Goal: Task Accomplishment & Management: Complete application form

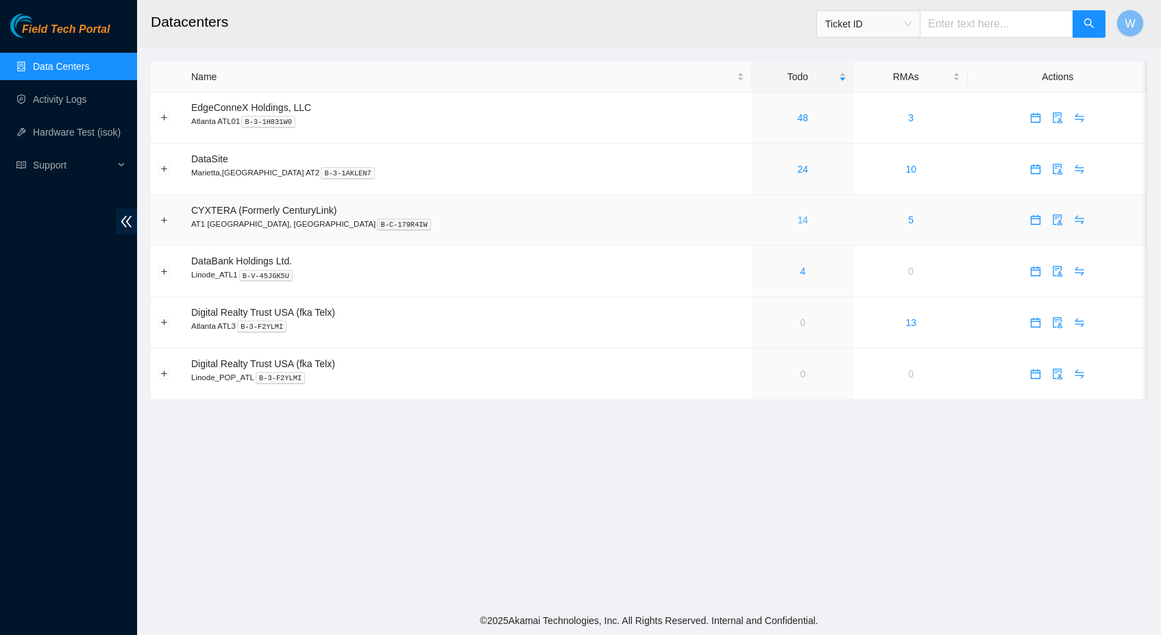
click at [798, 218] on link "14" at bounding box center [803, 219] width 11 height 11
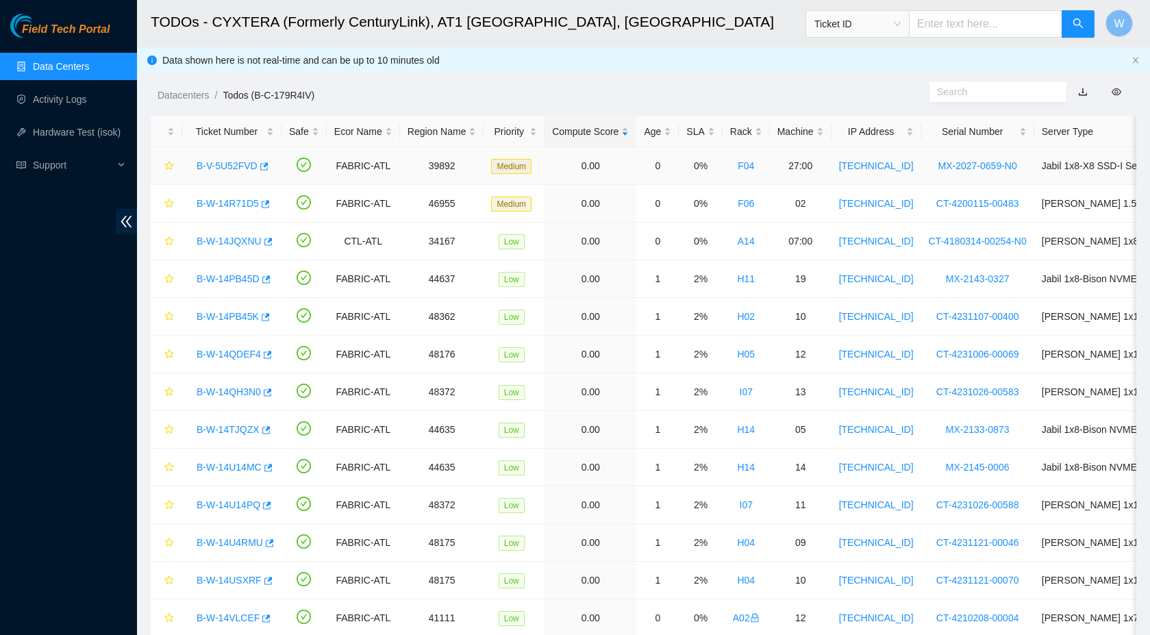
click at [245, 166] on link "B-V-5U52FVD" at bounding box center [227, 165] width 61 height 11
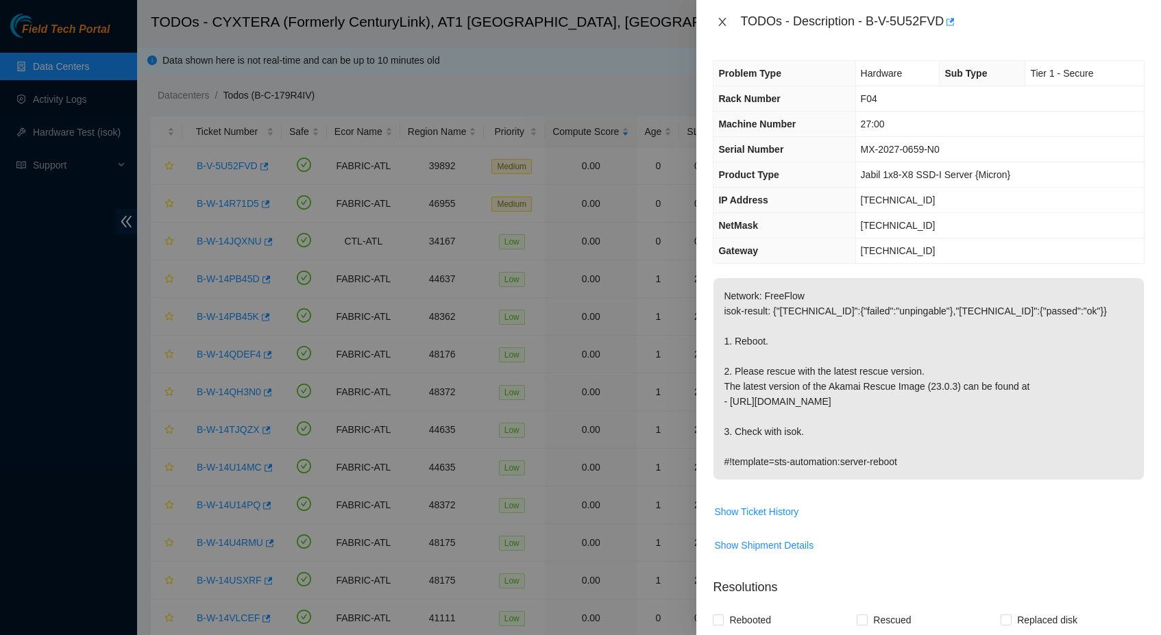
click at [716, 25] on button "Close" at bounding box center [722, 22] width 19 height 13
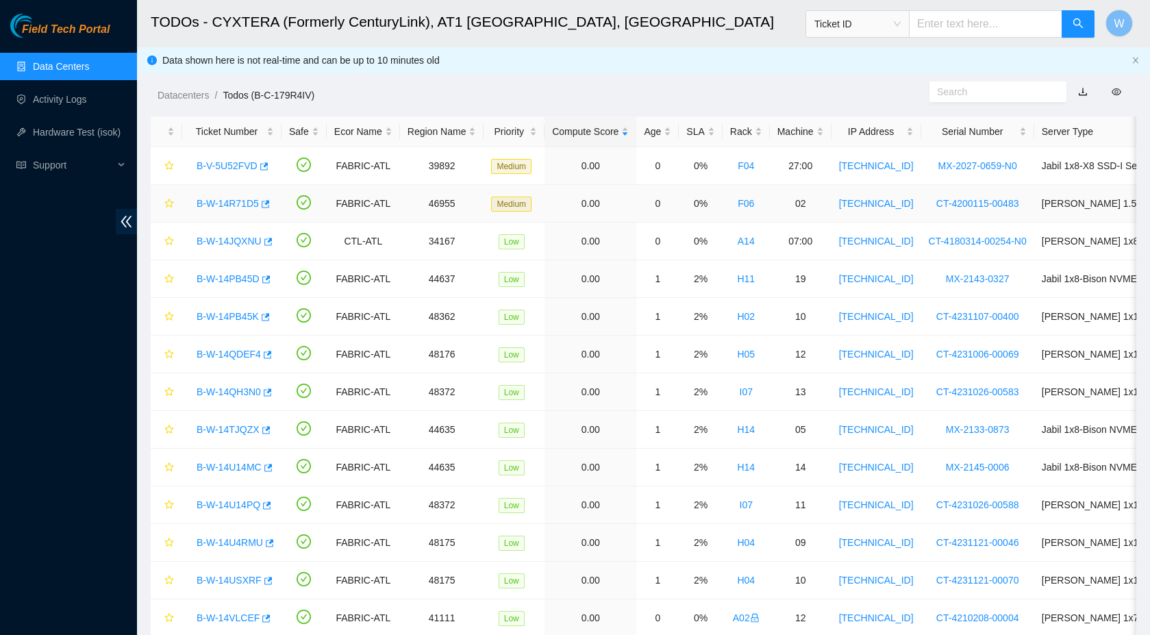
click at [235, 201] on link "B-W-14R71D5" at bounding box center [228, 203] width 62 height 11
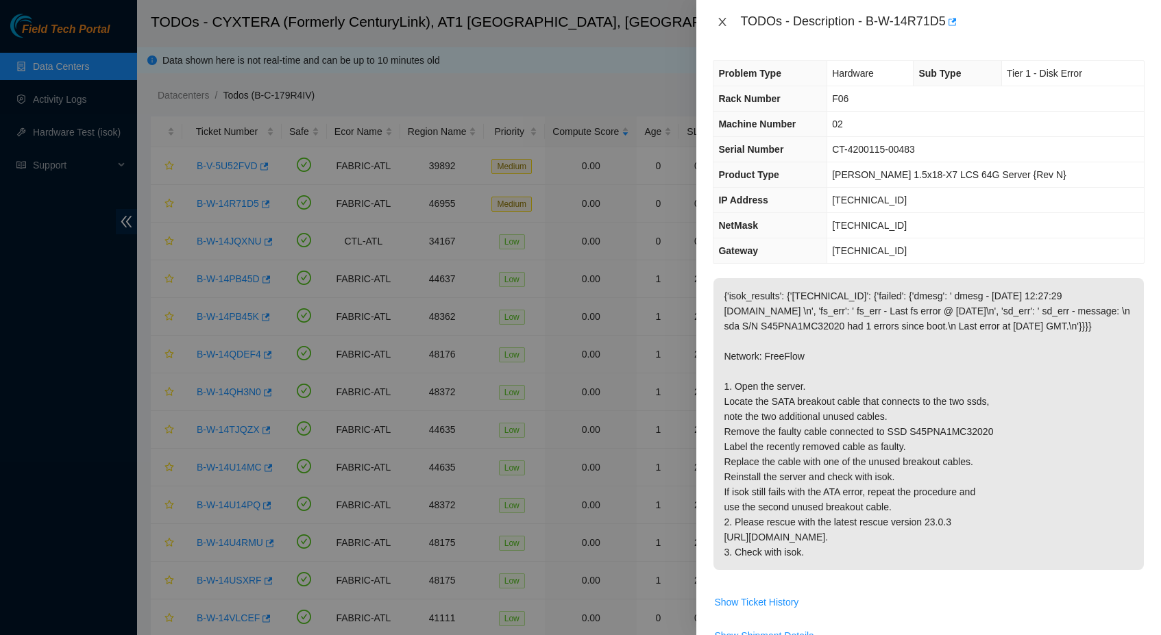
click at [721, 20] on icon "close" at bounding box center [723, 22] width 8 height 8
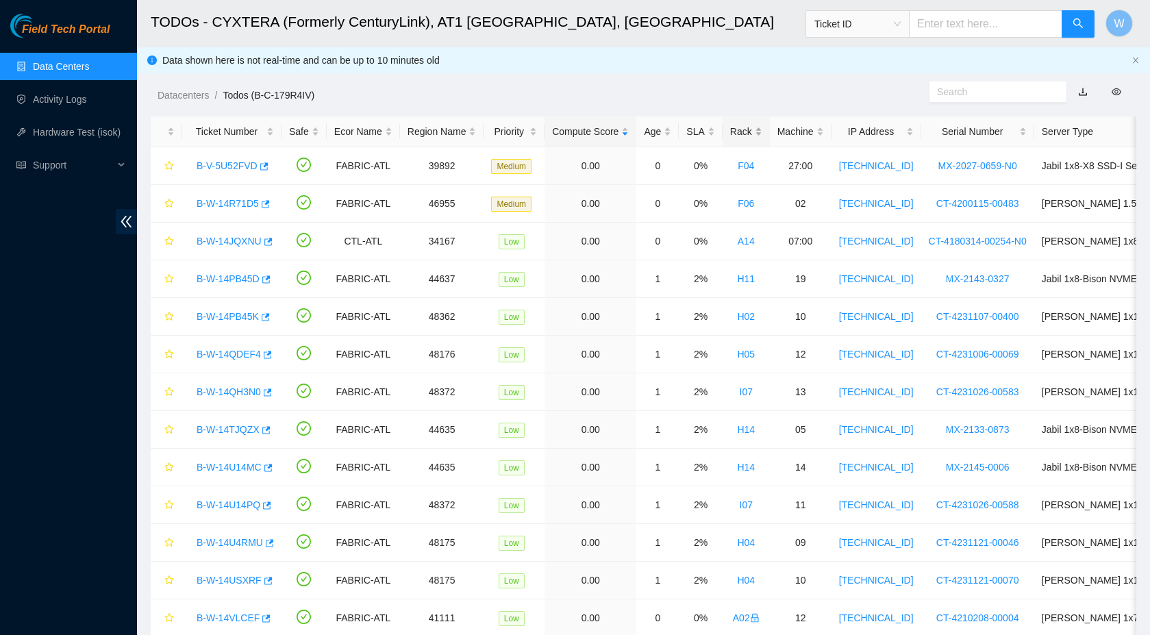
click at [761, 134] on div "Rack" at bounding box center [746, 131] width 32 height 15
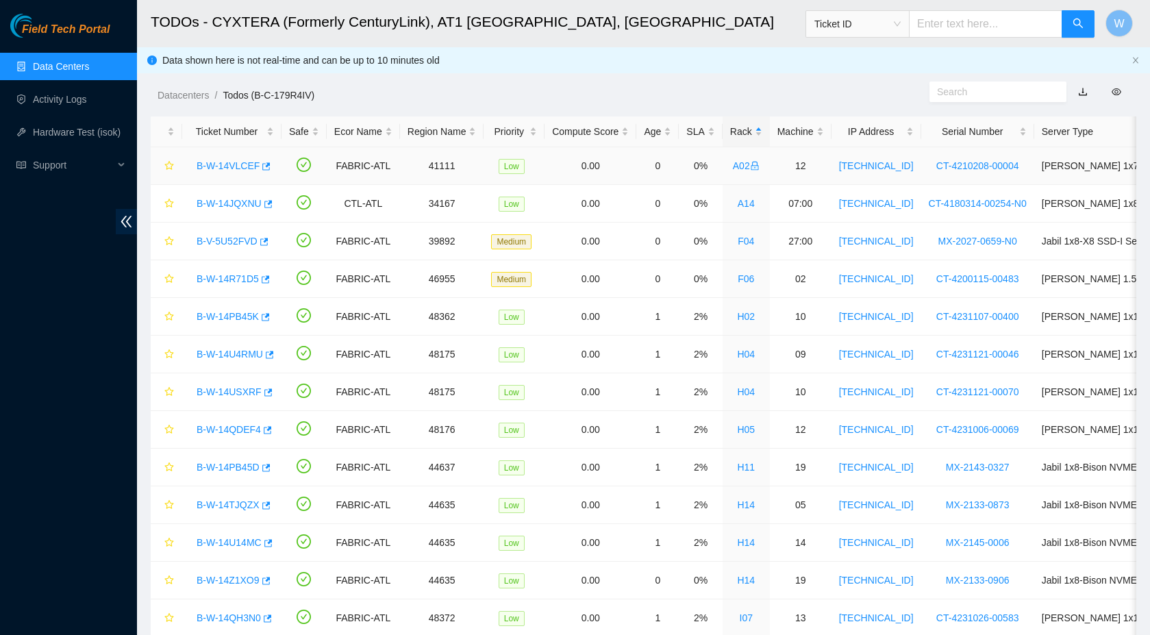
click at [243, 160] on link "B-W-14VLCEF" at bounding box center [228, 165] width 63 height 11
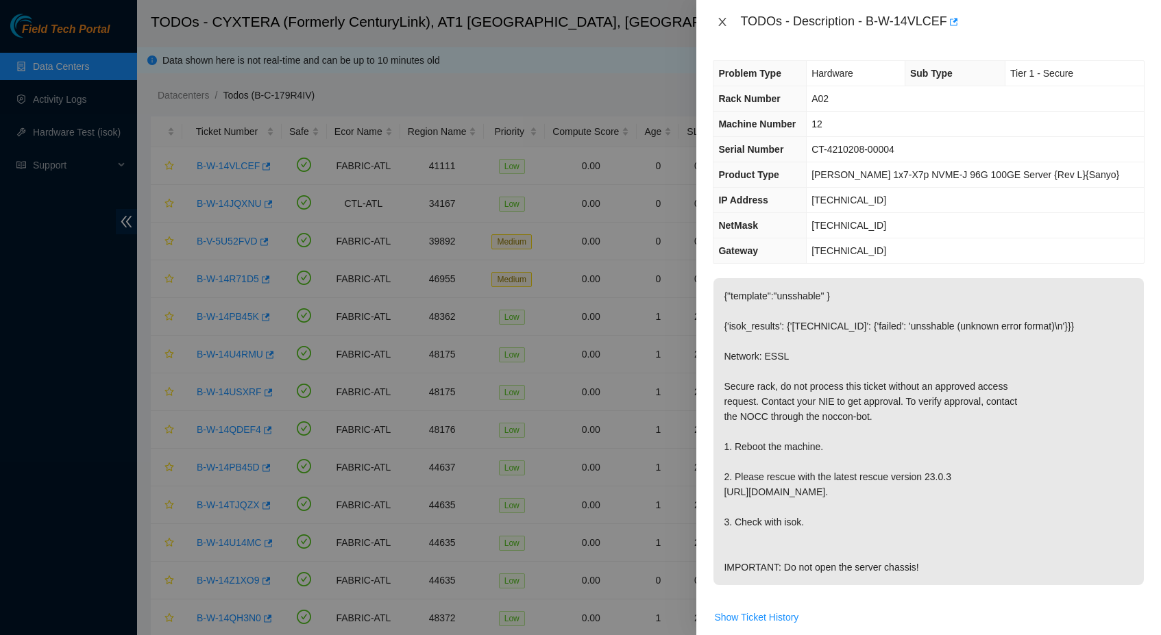
click at [718, 22] on icon "close" at bounding box center [722, 21] width 11 height 11
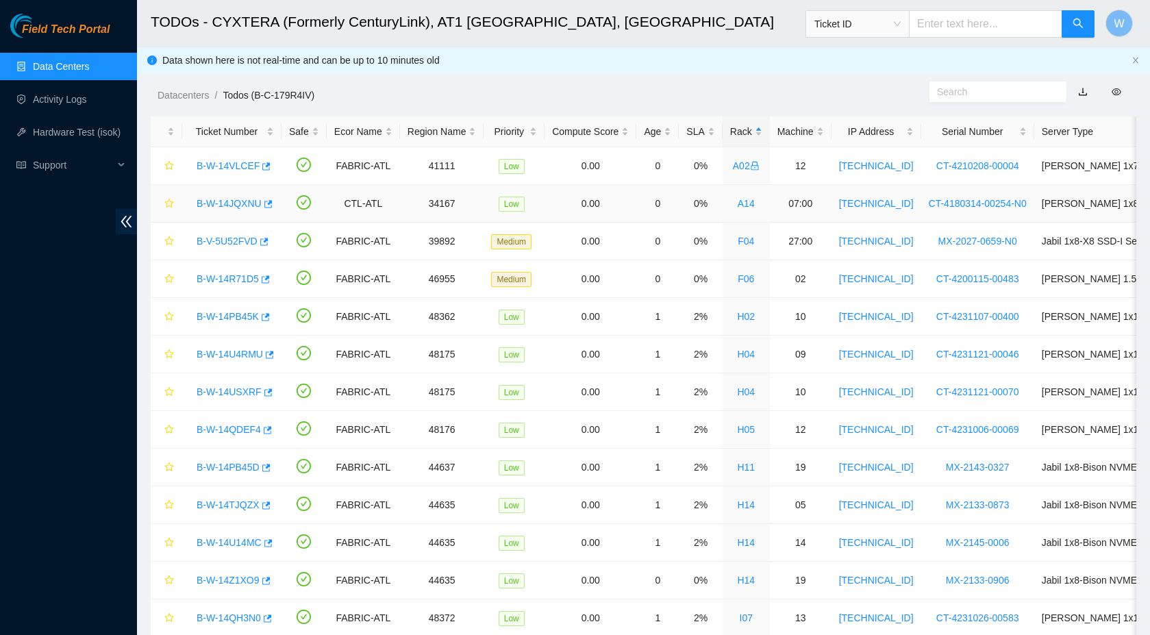
click at [223, 205] on link "B-W-14JQXNU" at bounding box center [229, 203] width 65 height 11
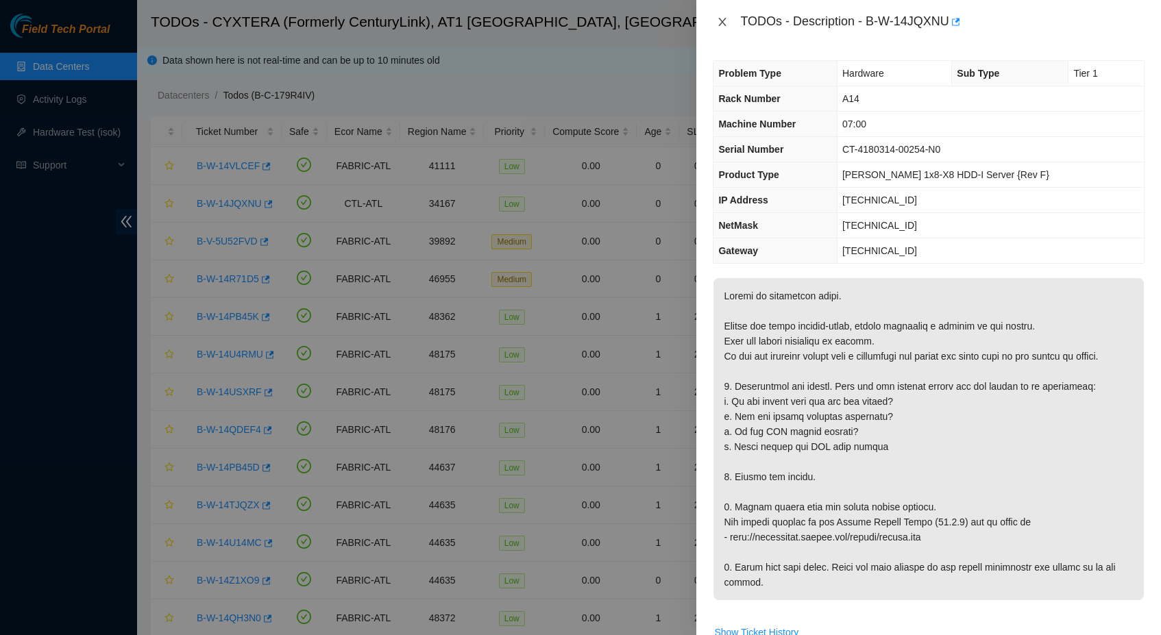
click at [720, 20] on icon "close" at bounding box center [722, 21] width 11 height 11
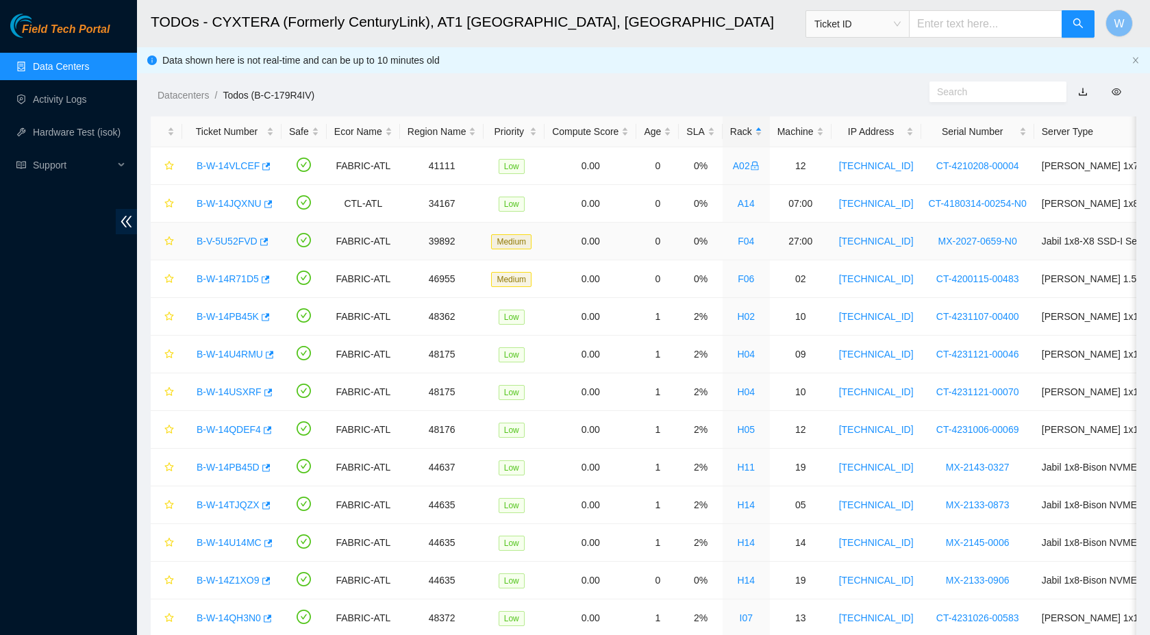
click at [242, 241] on link "B-V-5U52FVD" at bounding box center [227, 241] width 61 height 11
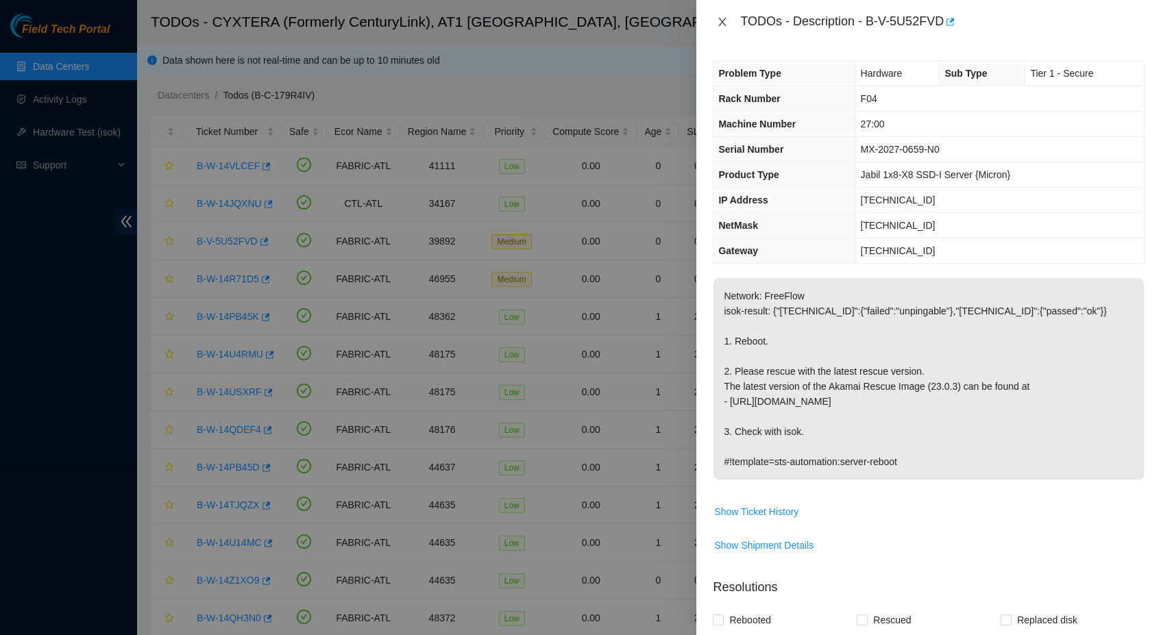
click at [725, 22] on icon "close" at bounding box center [722, 21] width 11 height 11
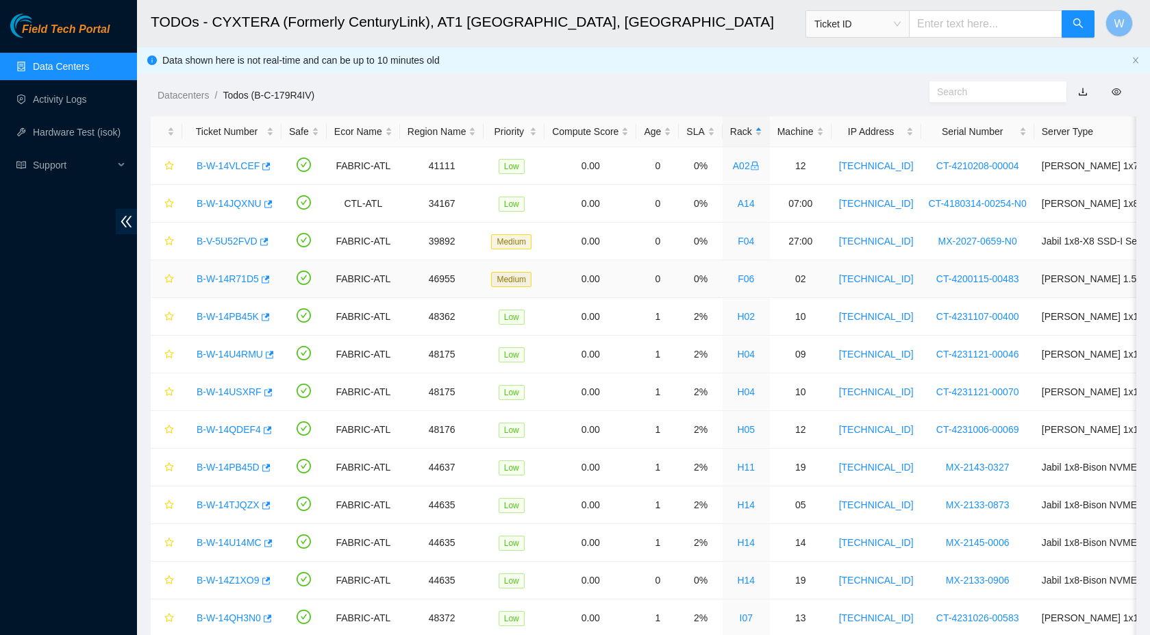
click at [238, 280] on link "B-W-14R71D5" at bounding box center [228, 278] width 62 height 11
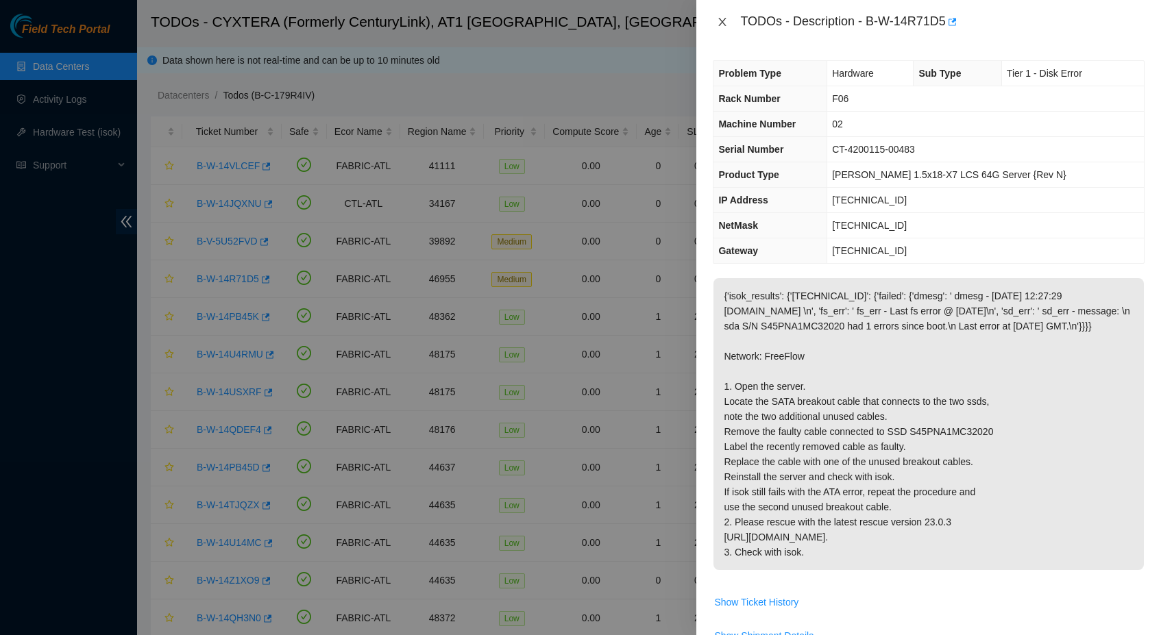
click at [721, 17] on icon "close" at bounding box center [722, 21] width 11 height 11
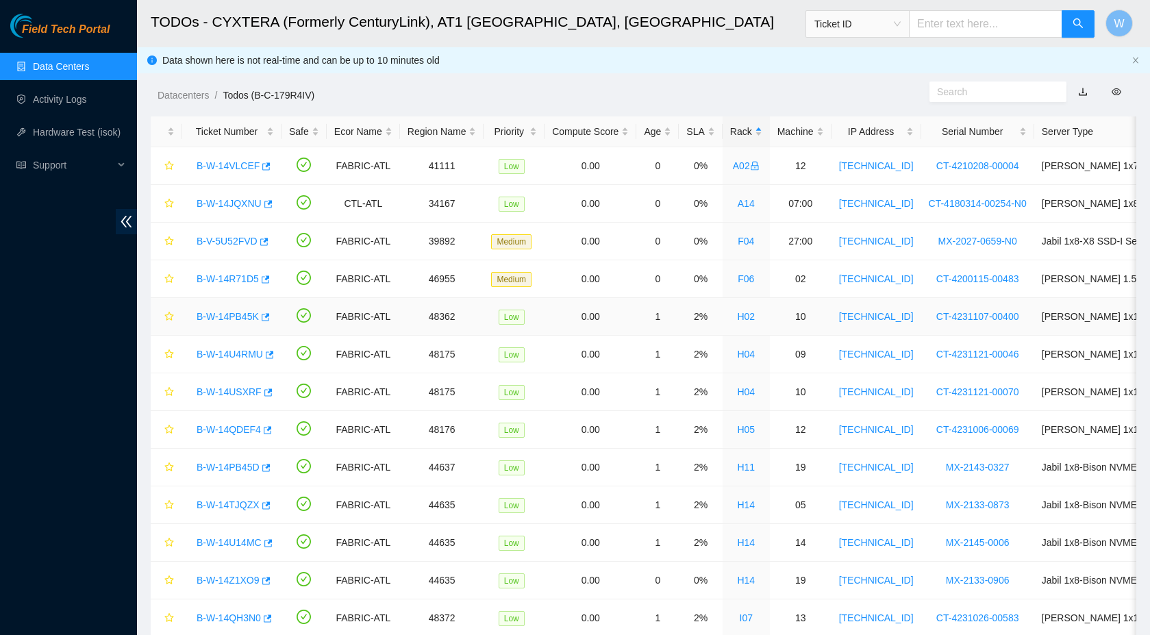
click at [251, 314] on link "B-W-14PB45K" at bounding box center [228, 316] width 62 height 11
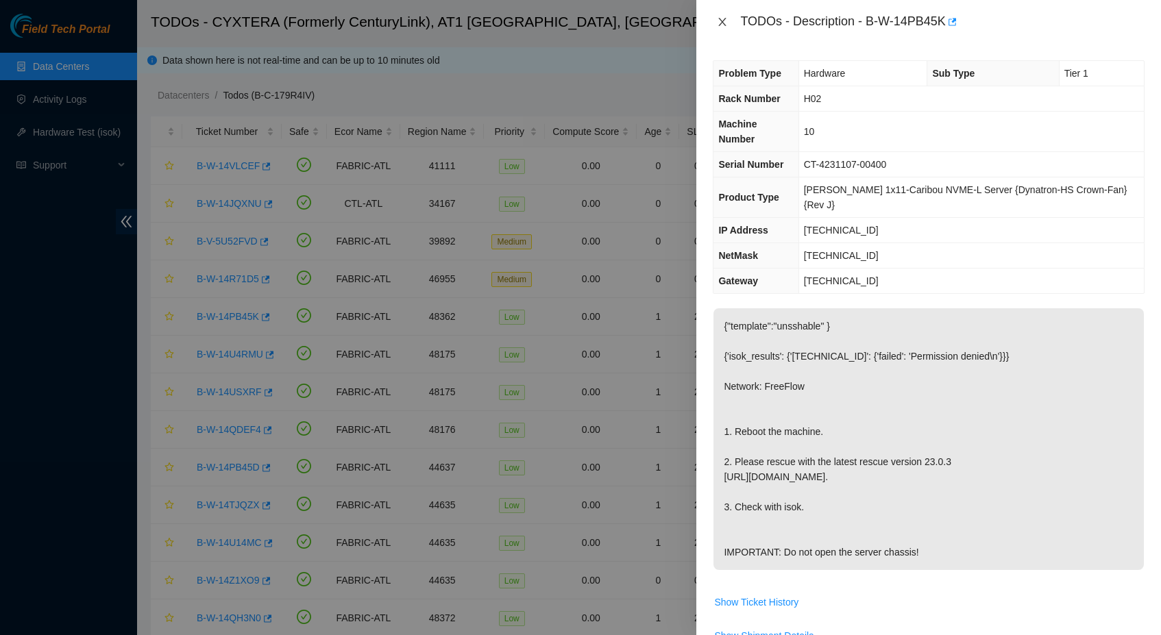
click at [721, 19] on icon "close" at bounding box center [723, 22] width 8 height 8
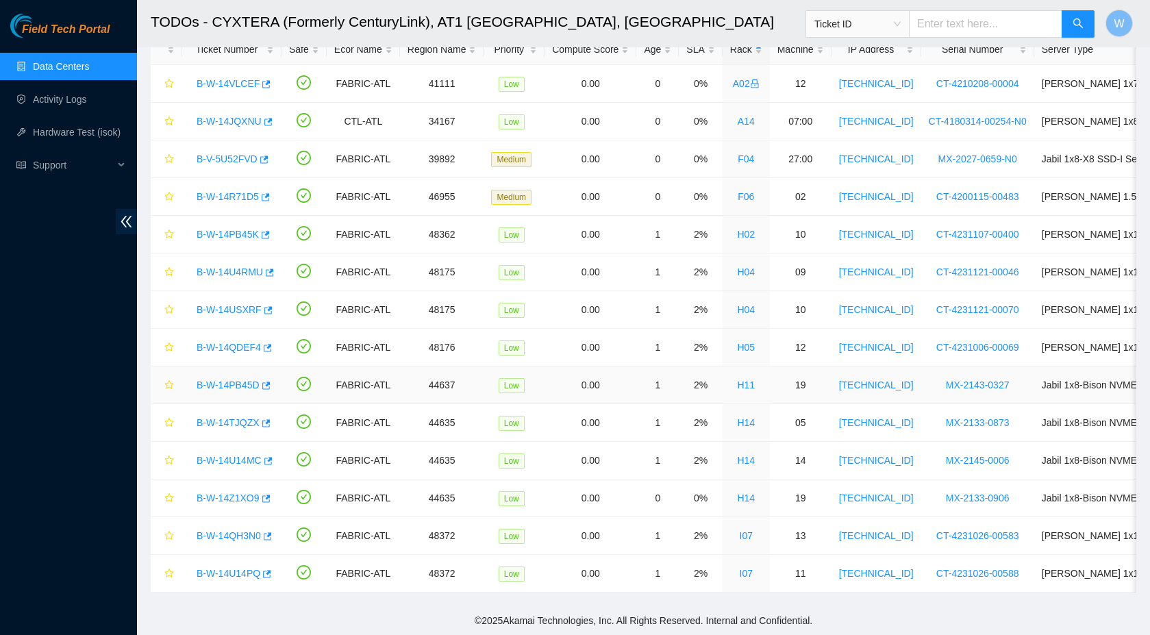
scroll to position [92, 0]
click at [230, 569] on div "B-W-14U14PQ" at bounding box center [232, 573] width 84 height 22
click at [232, 568] on link "B-W-14U14PQ" at bounding box center [229, 573] width 64 height 11
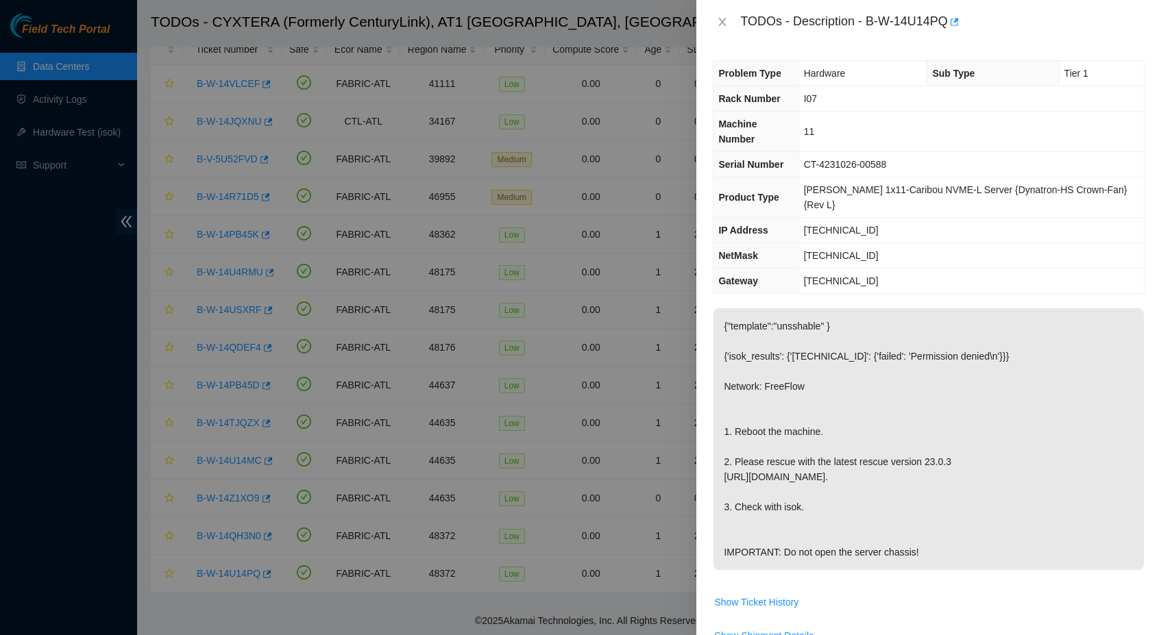
click at [718, 12] on div "TODOs - Description - B-W-14U14PQ" at bounding box center [929, 22] width 432 height 22
click at [719, 19] on icon "close" at bounding box center [722, 21] width 11 height 11
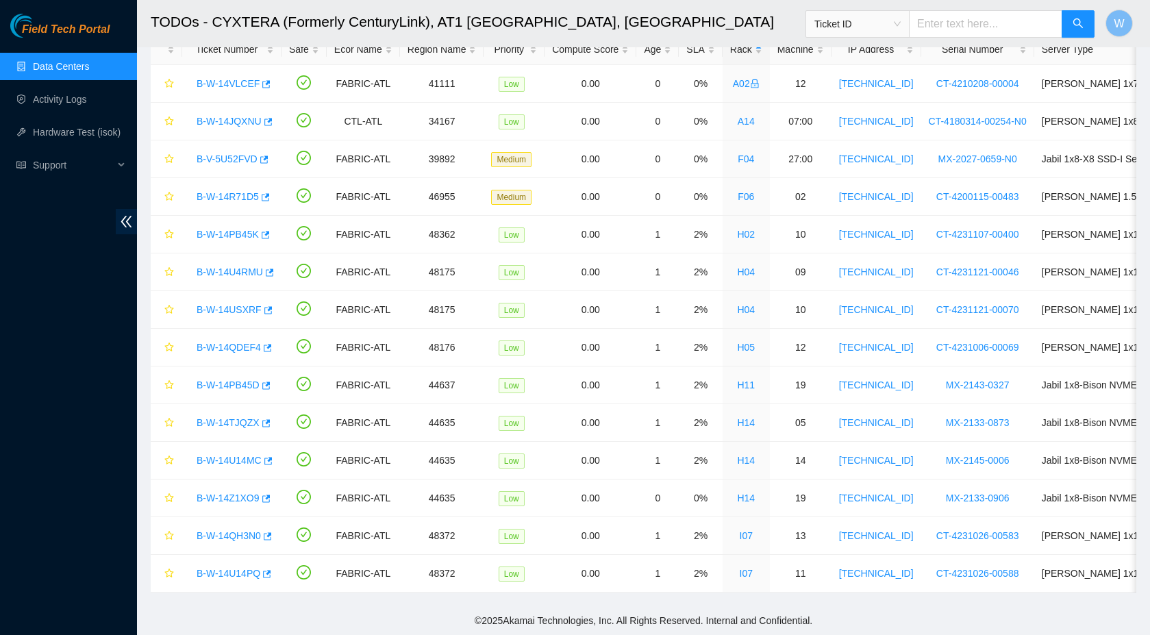
click at [83, 66] on link "Data Centers" at bounding box center [61, 66] width 56 height 11
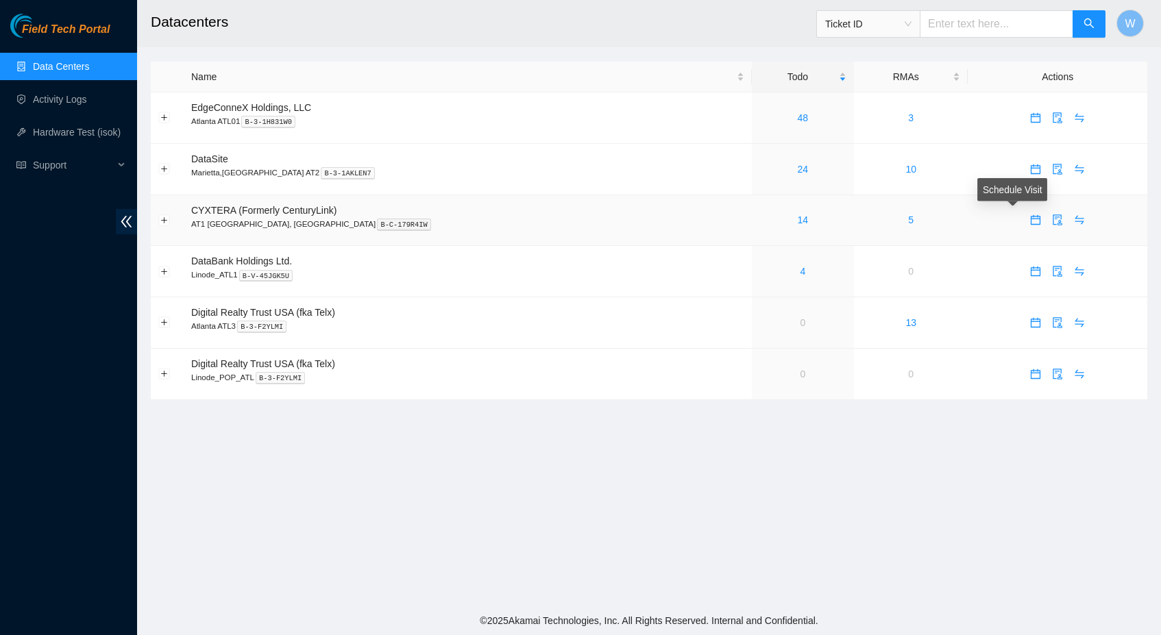
click at [1030, 222] on icon "calendar" at bounding box center [1035, 219] width 11 height 11
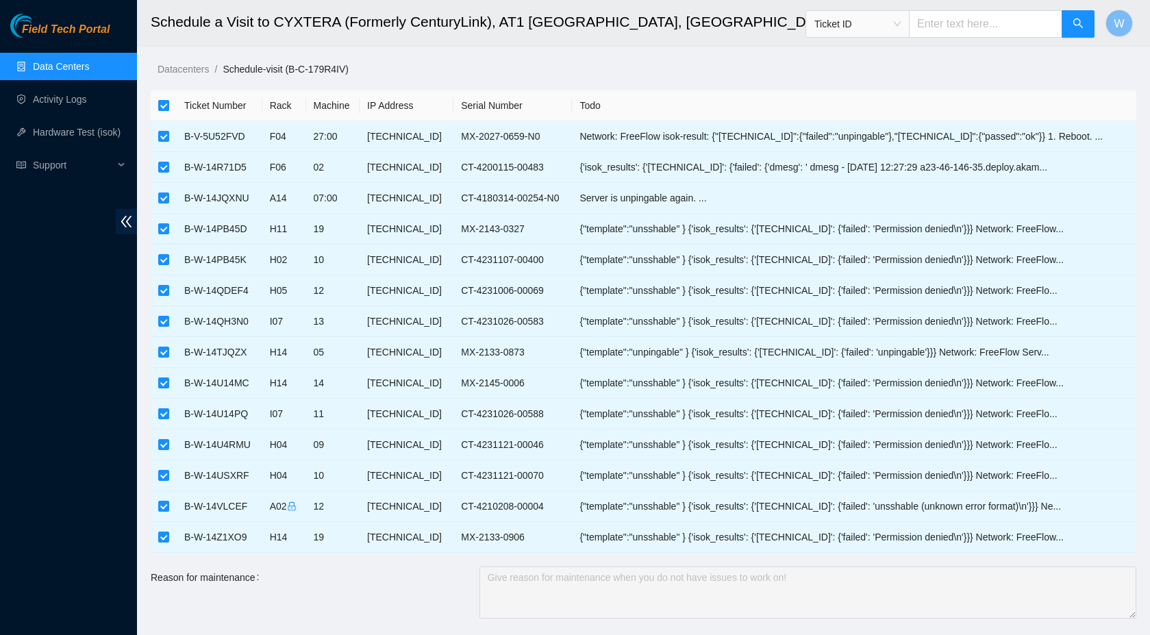
click at [165, 109] on input "checkbox" at bounding box center [163, 105] width 11 height 11
checkbox input "false"
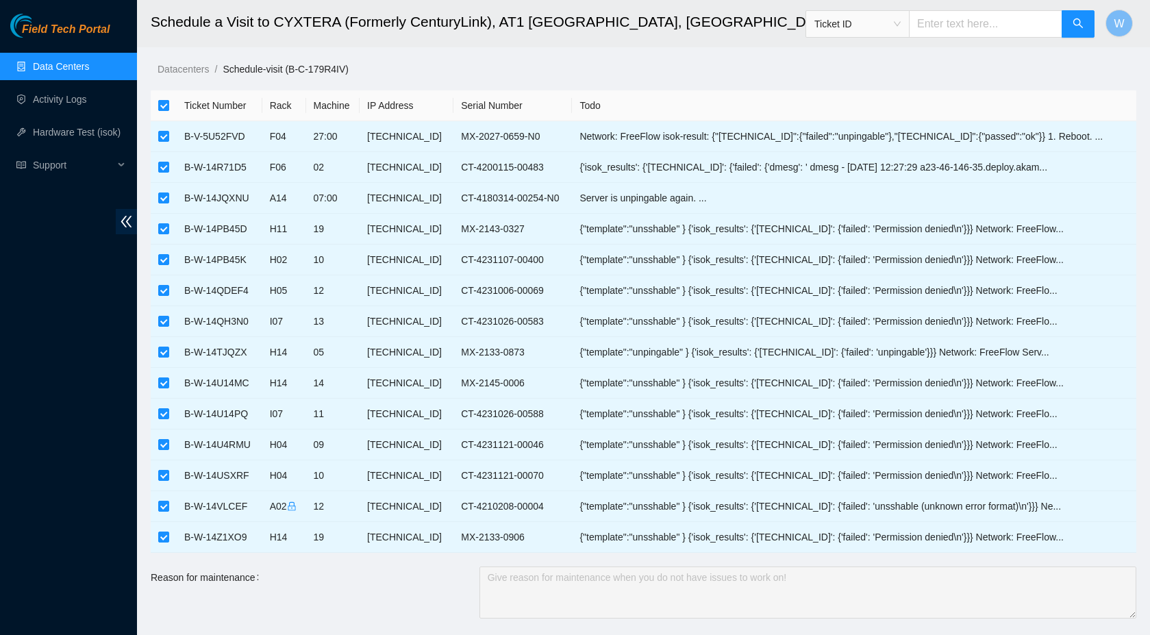
checkbox input "false"
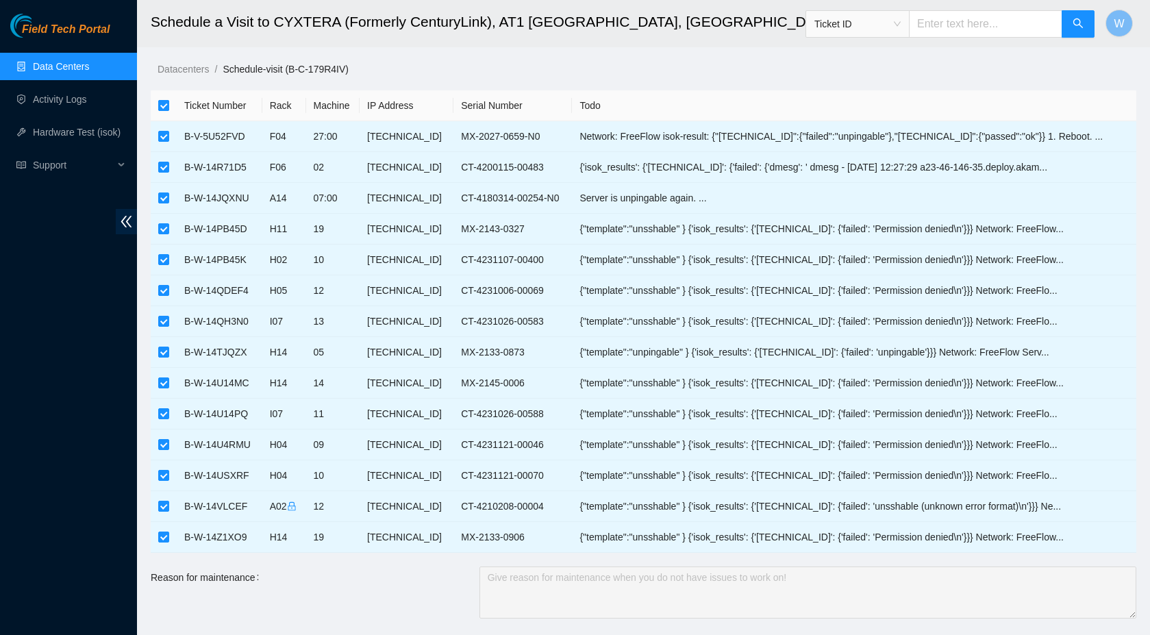
checkbox input "false"
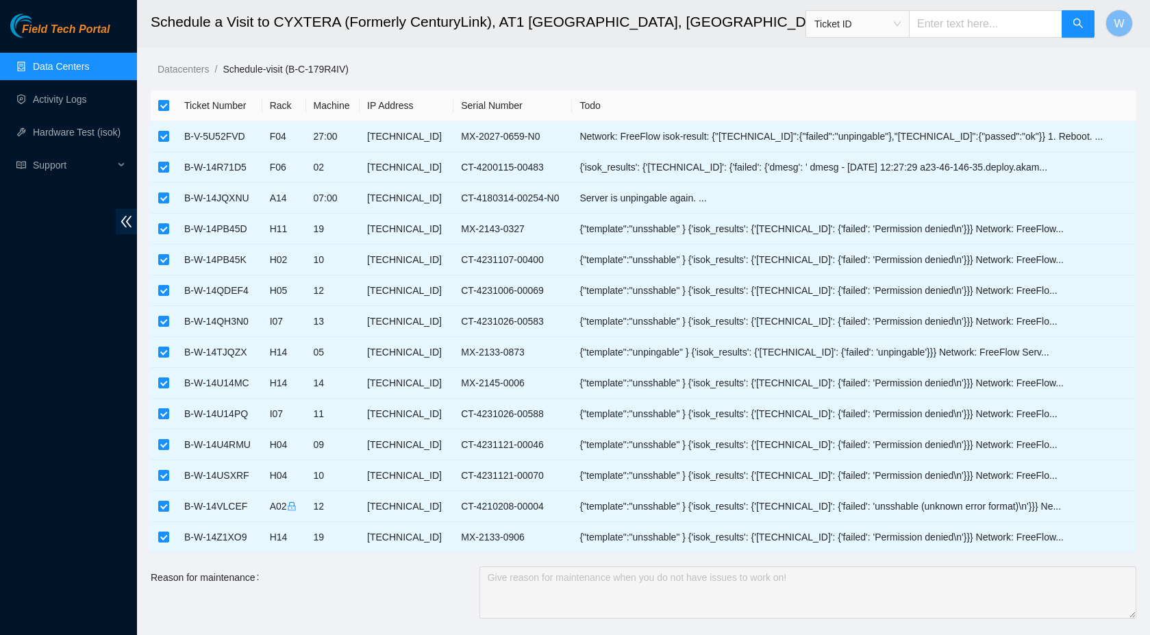
checkbox input "false"
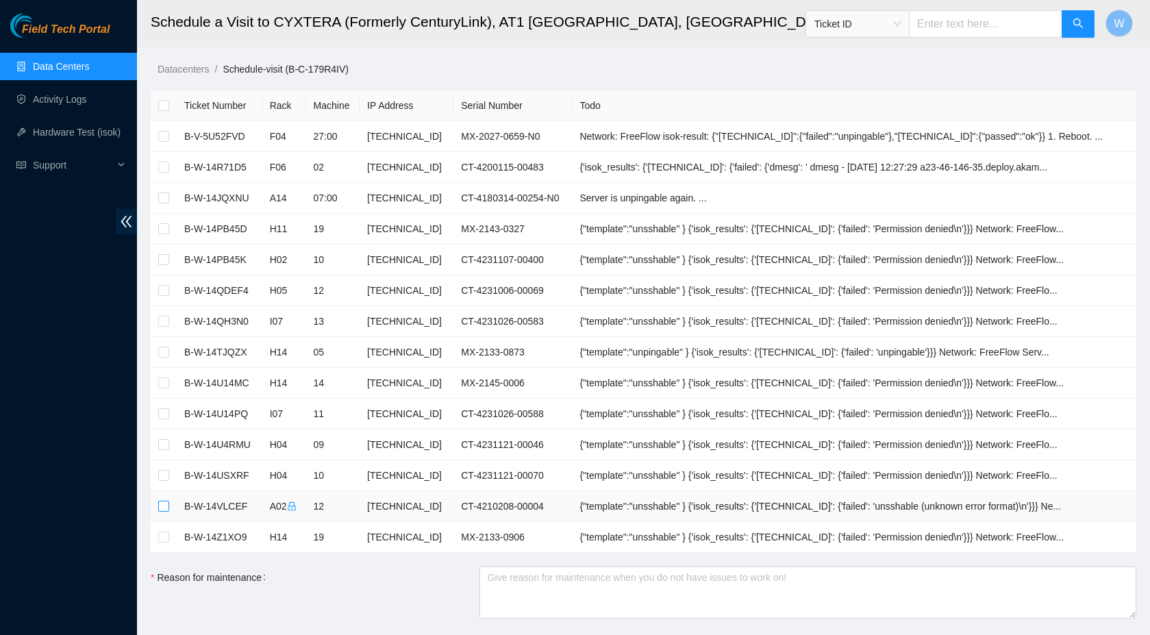
click at [167, 503] on input "checkbox" at bounding box center [163, 506] width 11 height 11
checkbox input "true"
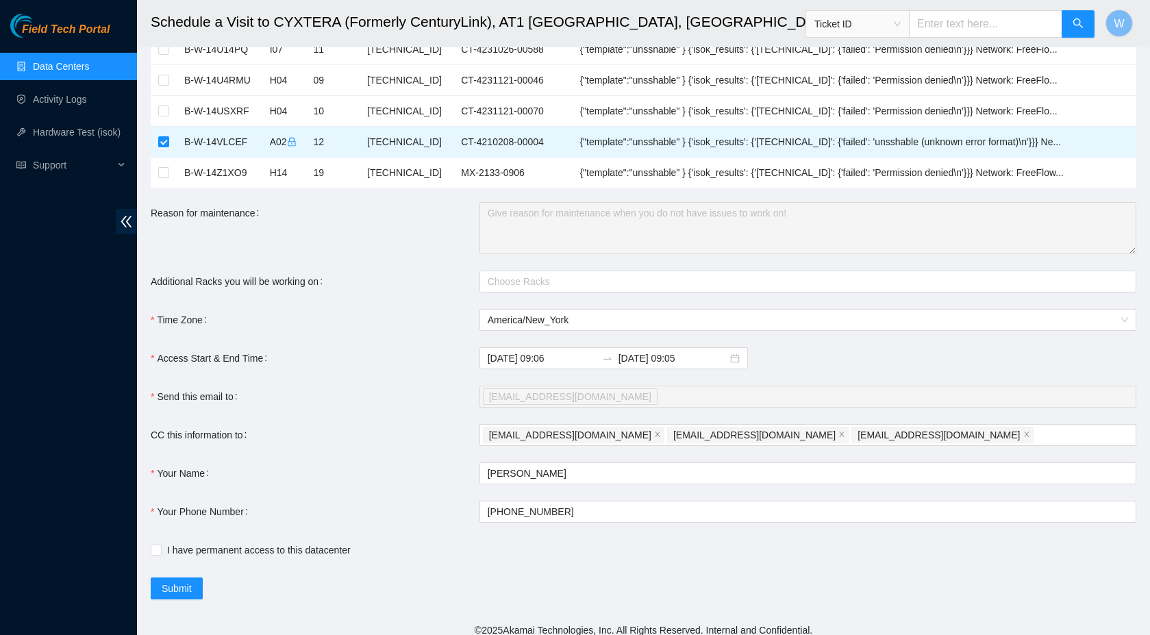
scroll to position [368, 0]
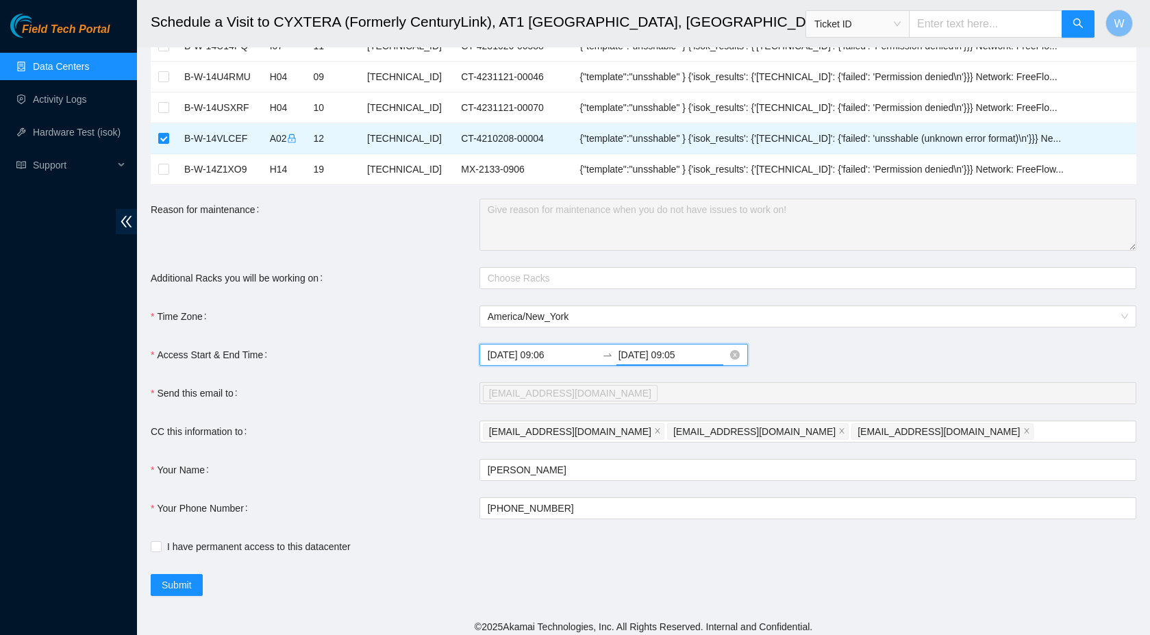
click at [686, 356] on input "2025-09-03 09:05" at bounding box center [673, 354] width 109 height 15
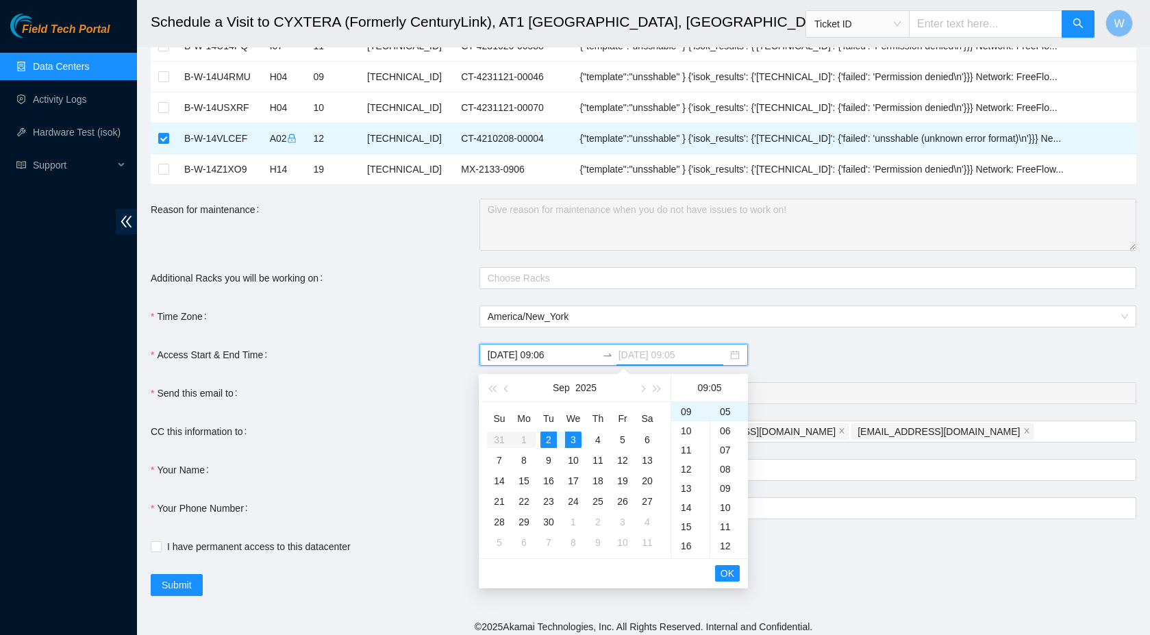
click at [550, 439] on div "2" at bounding box center [549, 440] width 16 height 16
click at [691, 484] on div "20" at bounding box center [690, 484] width 38 height 19
click at [732, 412] on div "00" at bounding box center [729, 411] width 38 height 19
type input "2025-09-02 20:00"
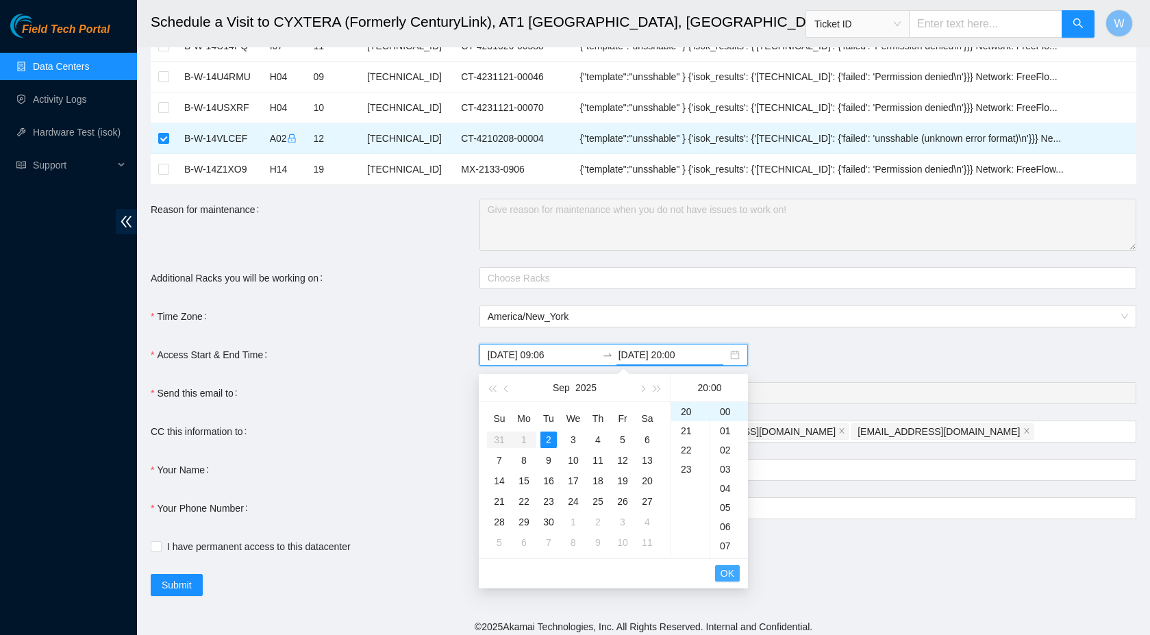
click at [733, 576] on span "OK" at bounding box center [728, 573] width 14 height 15
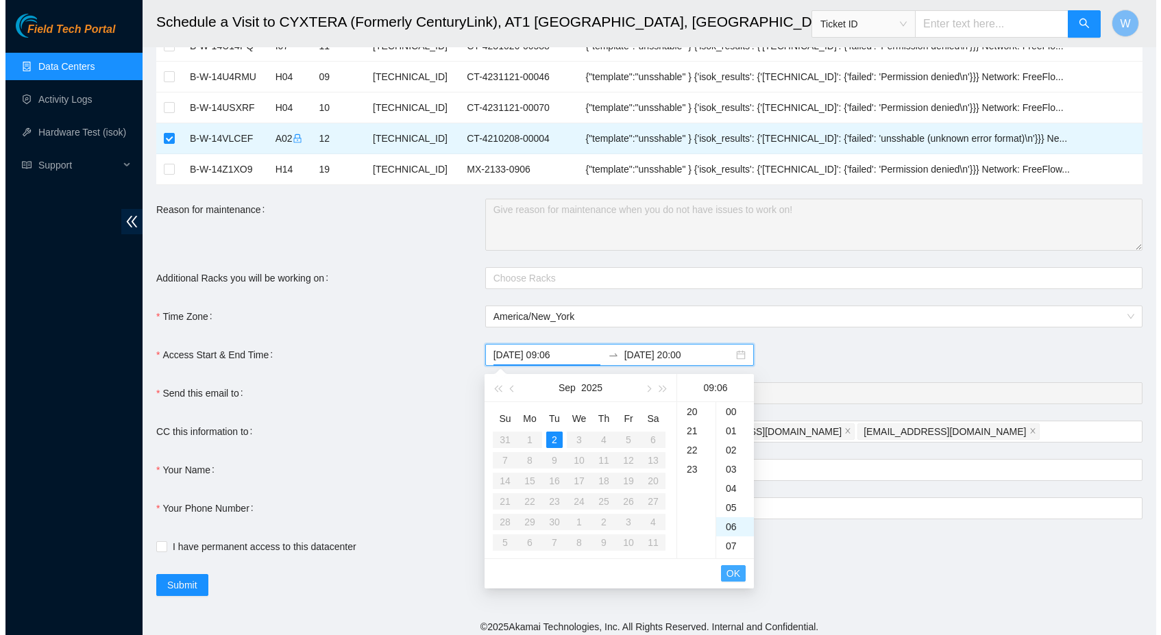
scroll to position [115, 0]
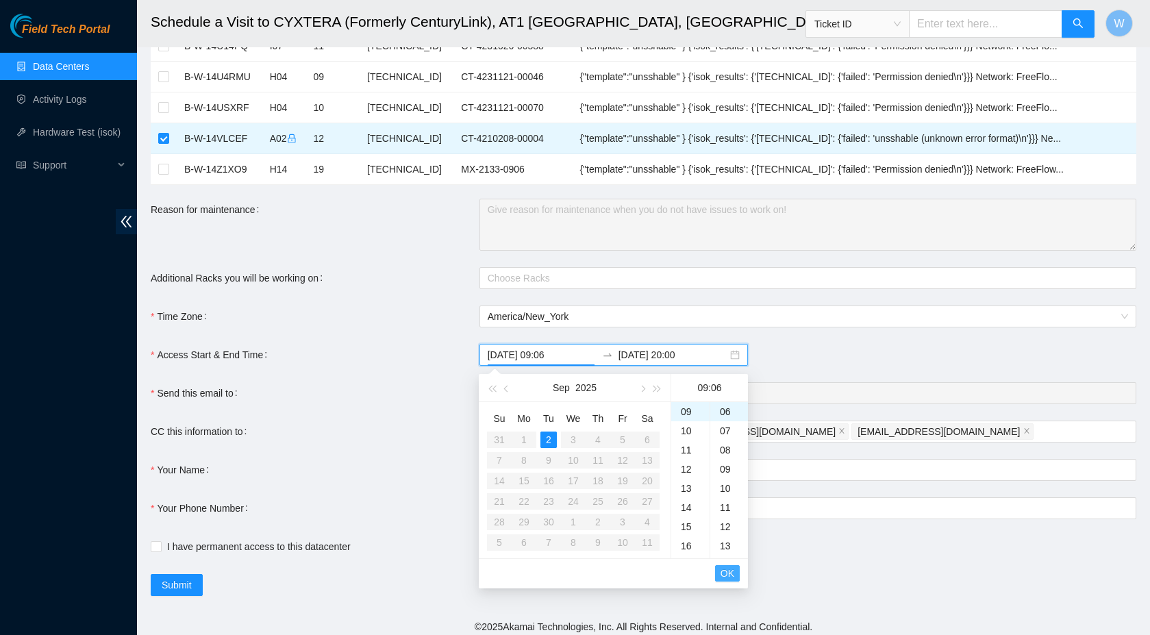
click at [731, 574] on span "OK" at bounding box center [728, 573] width 14 height 15
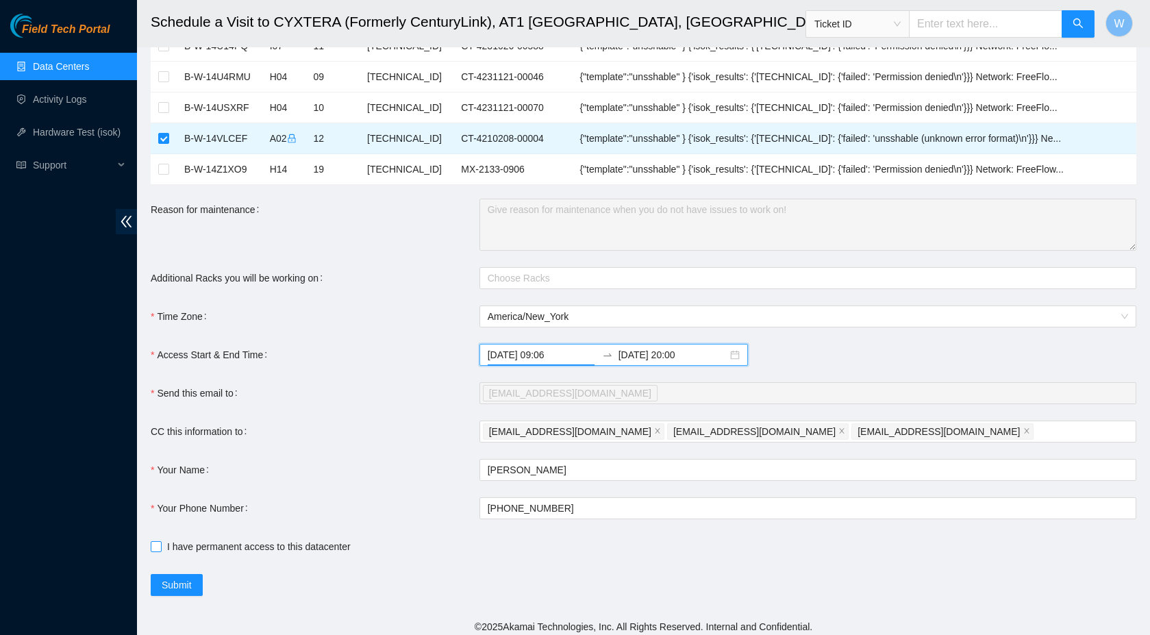
click at [192, 543] on span "I have permanent access to this datacenter" at bounding box center [259, 546] width 195 height 15
click at [160, 543] on input "I have permanent access to this datacenter" at bounding box center [156, 546] width 10 height 10
checkbox input "true"
click at [177, 585] on span "Submit" at bounding box center [177, 585] width 30 height 15
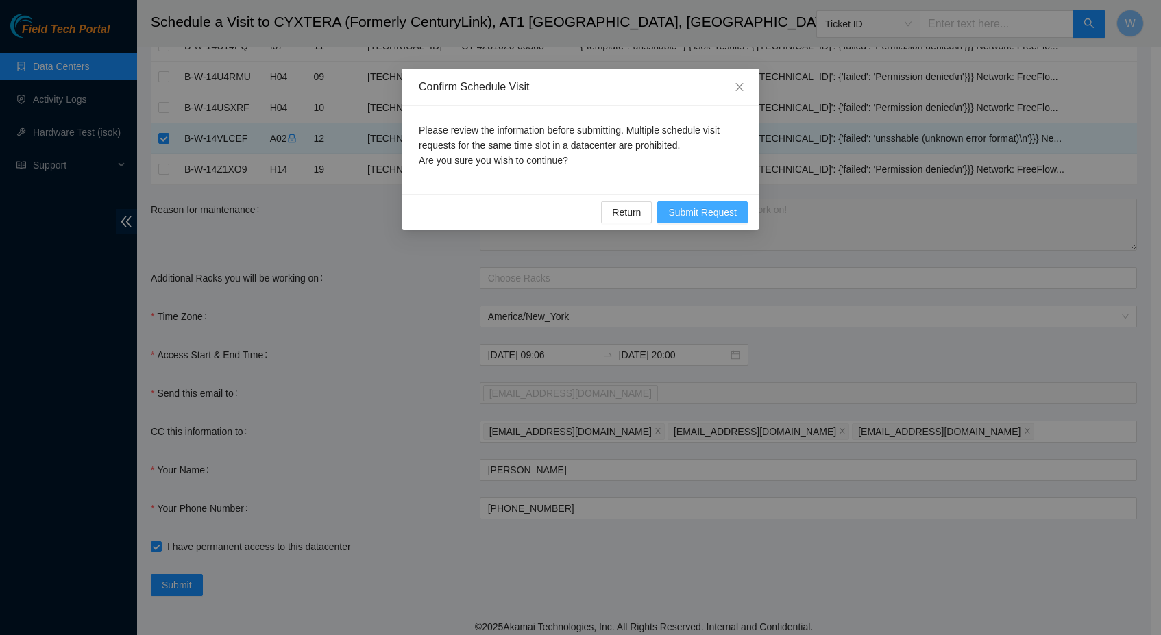
click at [714, 213] on span "Submit Request" at bounding box center [702, 212] width 69 height 15
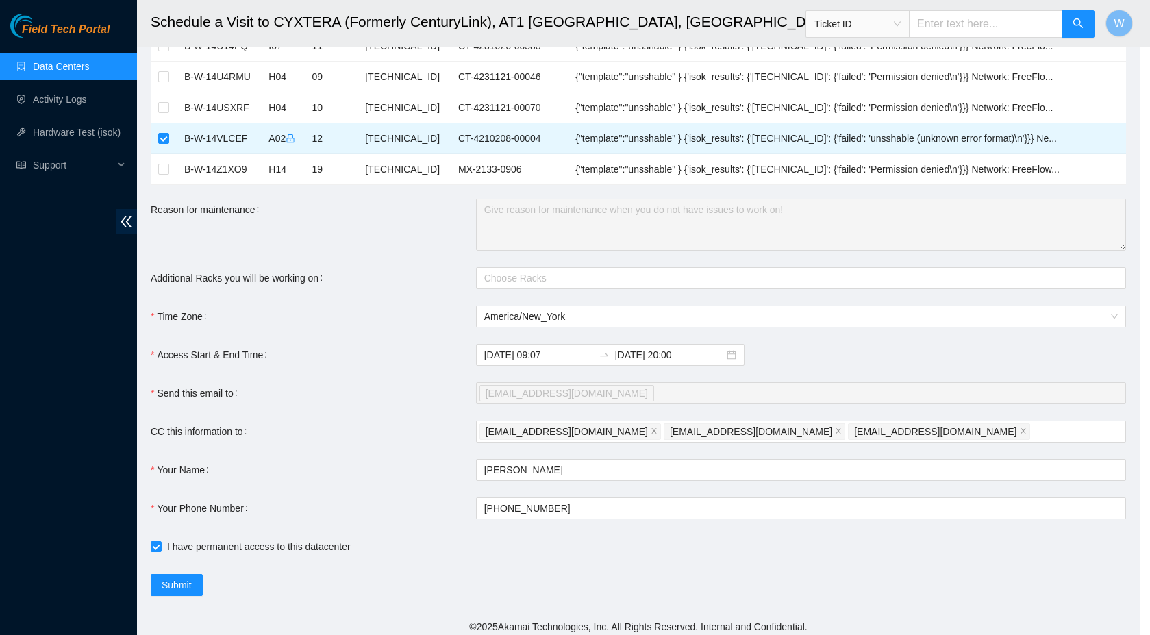
type input "2025-09-02 09:07"
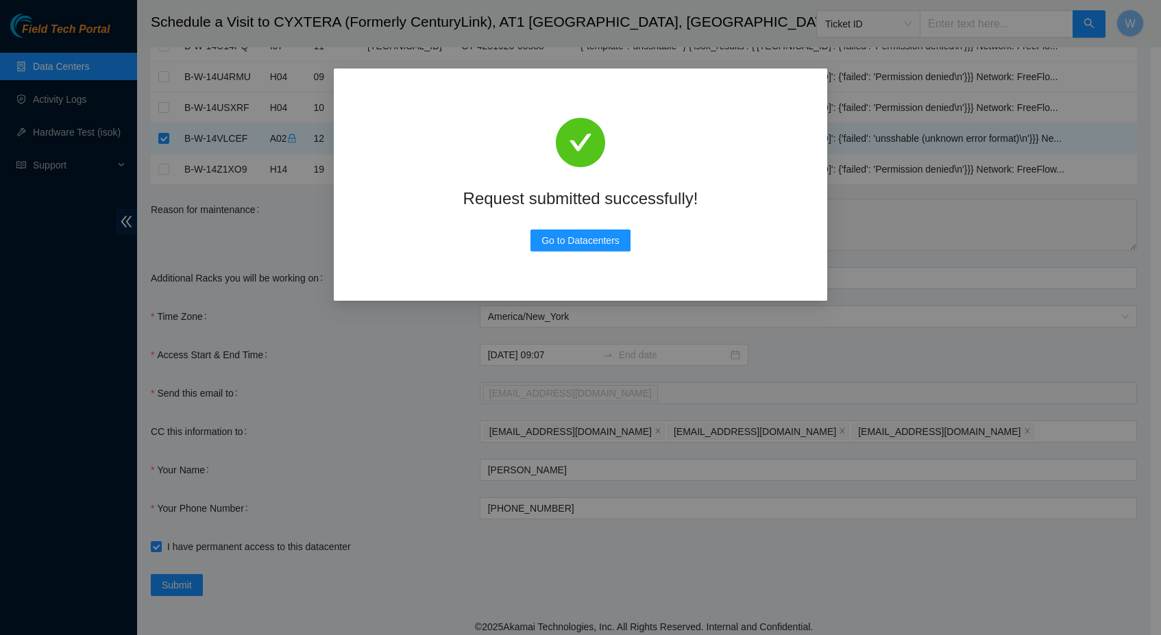
click at [714, 213] on div "Request submitted successfully! Go to Datacenters" at bounding box center [580, 184] width 460 height 199
click at [601, 247] on span "Go to Datacenters" at bounding box center [580, 240] width 78 height 15
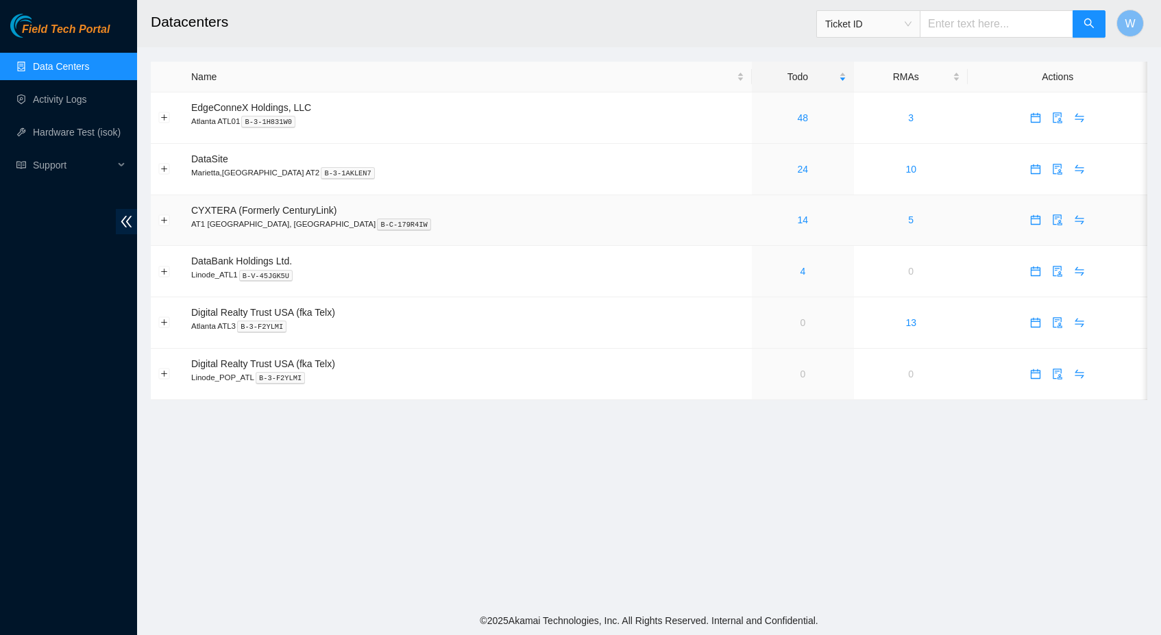
click at [759, 219] on div "14" at bounding box center [802, 219] width 87 height 15
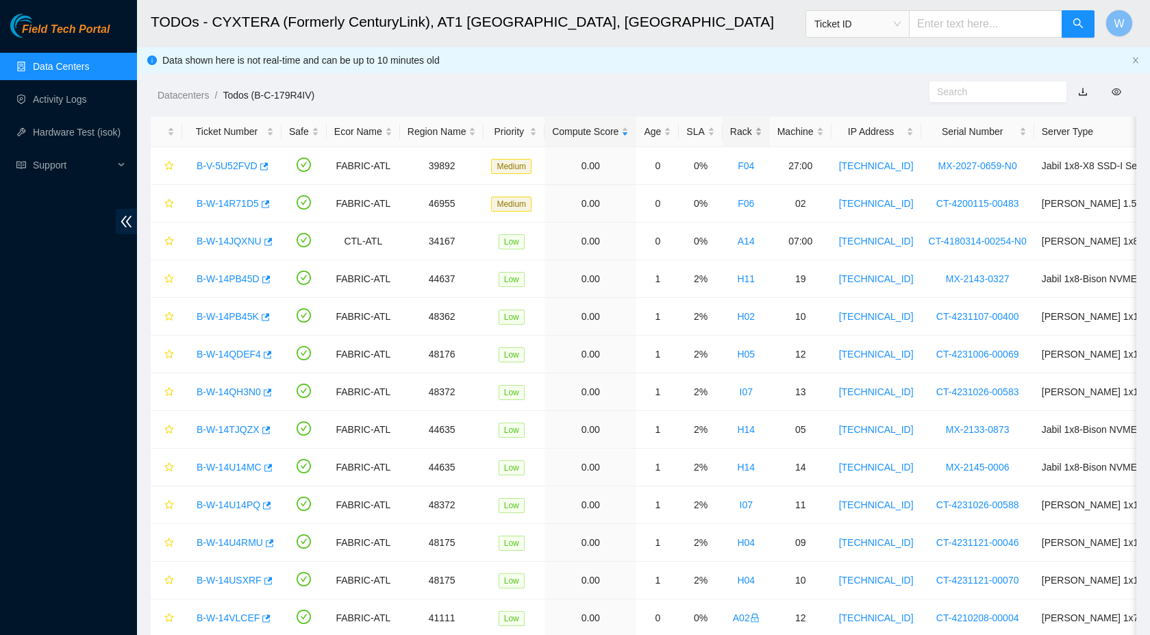
click at [763, 136] on div "Rack" at bounding box center [746, 131] width 32 height 15
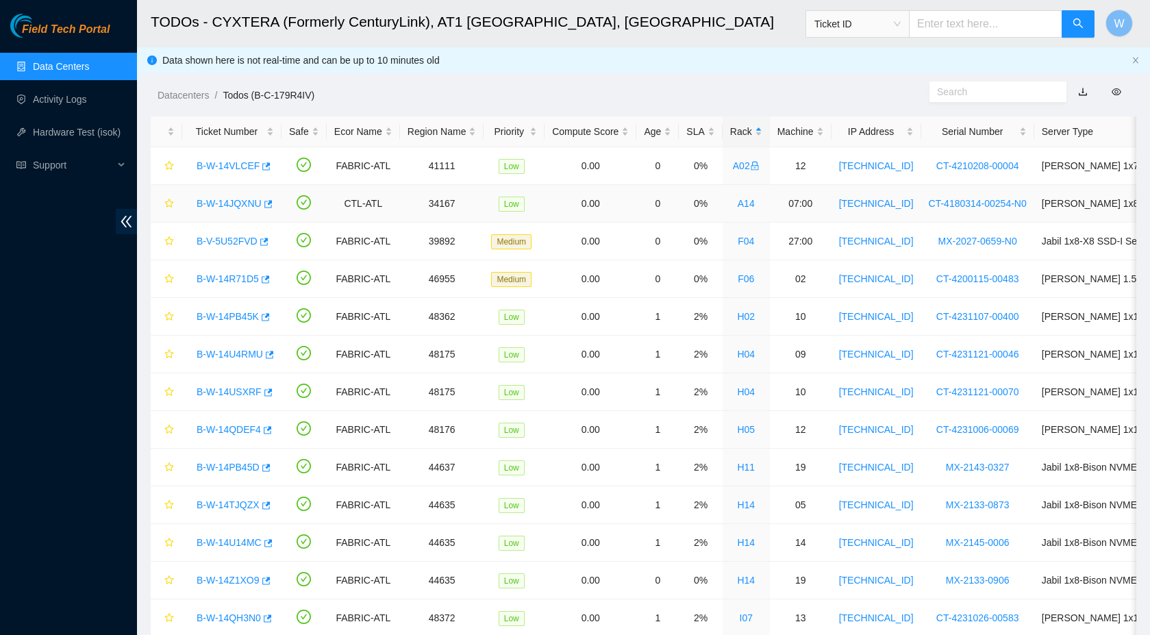
click at [225, 201] on link "B-W-14JQXNU" at bounding box center [229, 203] width 65 height 11
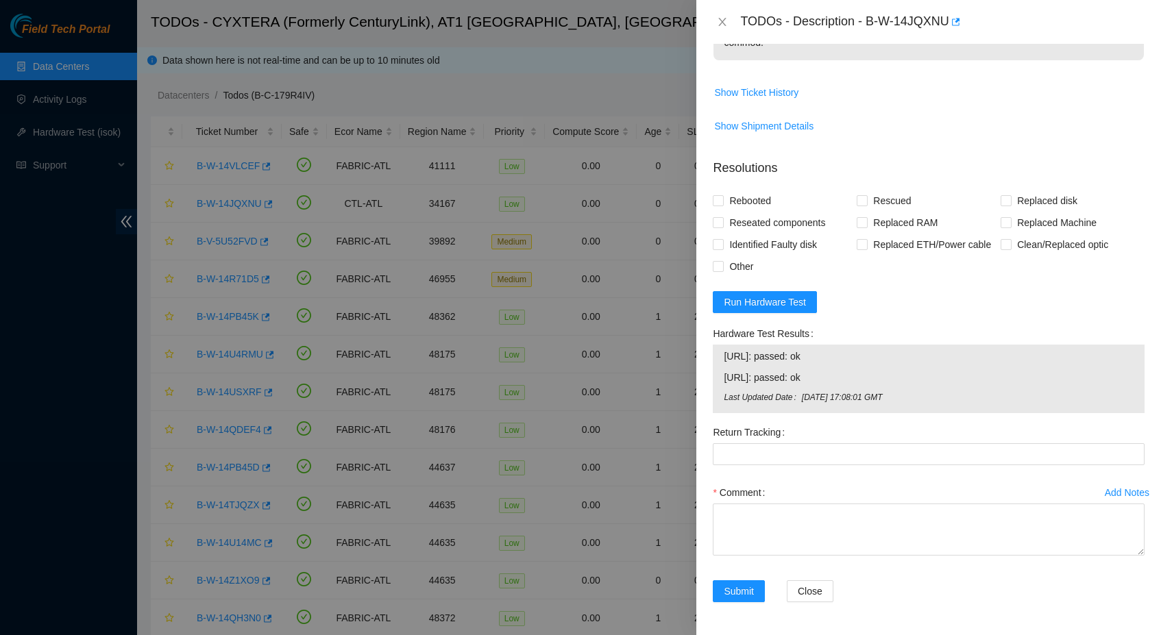
scroll to position [576, 0]
click at [783, 306] on span "Run Hardware Test" at bounding box center [765, 302] width 82 height 15
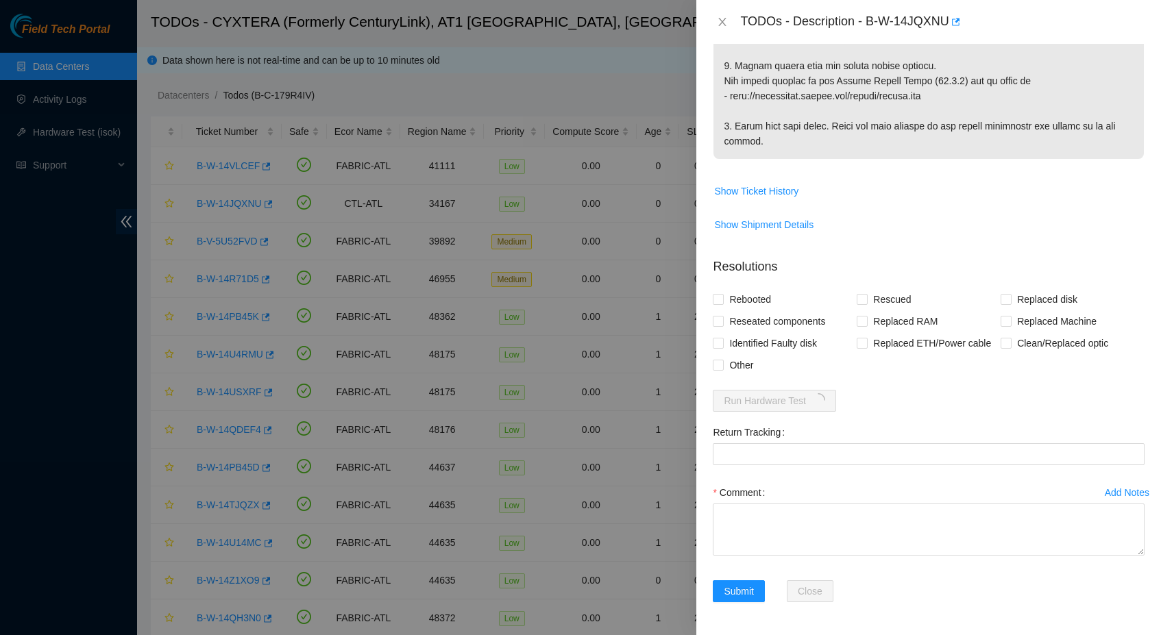
scroll to position [478, 0]
click at [739, 288] on span "Rebooted" at bounding box center [750, 299] width 53 height 22
click at [722, 294] on input "Rebooted" at bounding box center [718, 299] width 10 height 10
checkbox input "true"
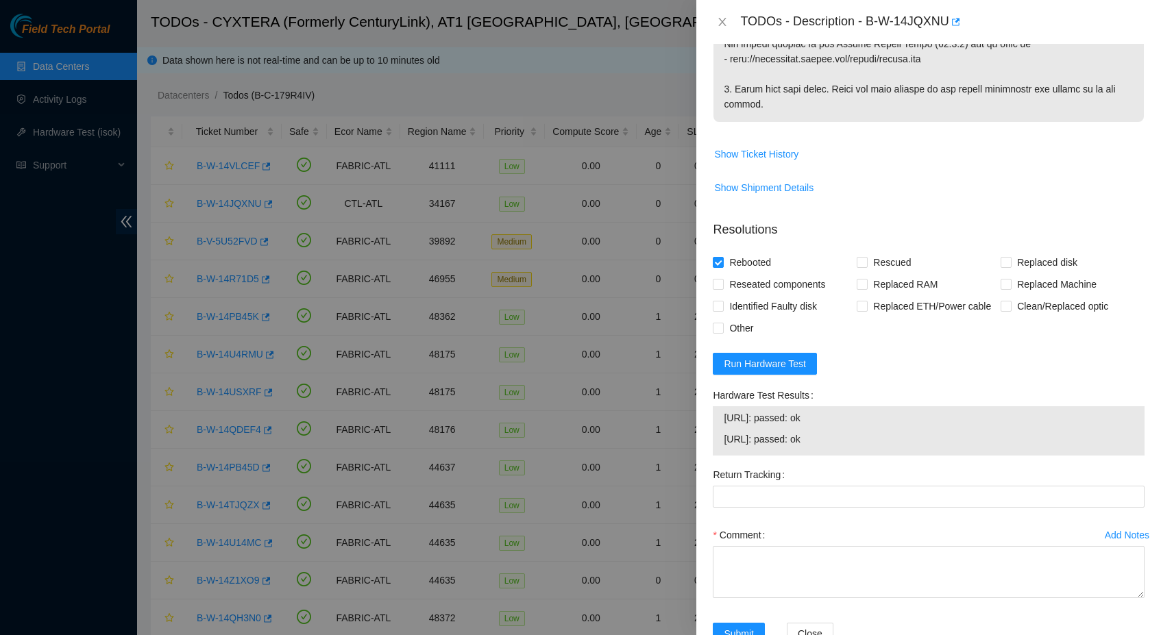
drag, startPoint x: 847, startPoint y: 456, endPoint x: 723, endPoint y: 454, distance: 124.0
click at [723, 431] on td "23.54.168.213: passed: ok" at bounding box center [928, 420] width 411 height 21
copy span "23.54.168.213: passed: ok"
click at [767, 598] on textarea "Comment" at bounding box center [929, 572] width 432 height 52
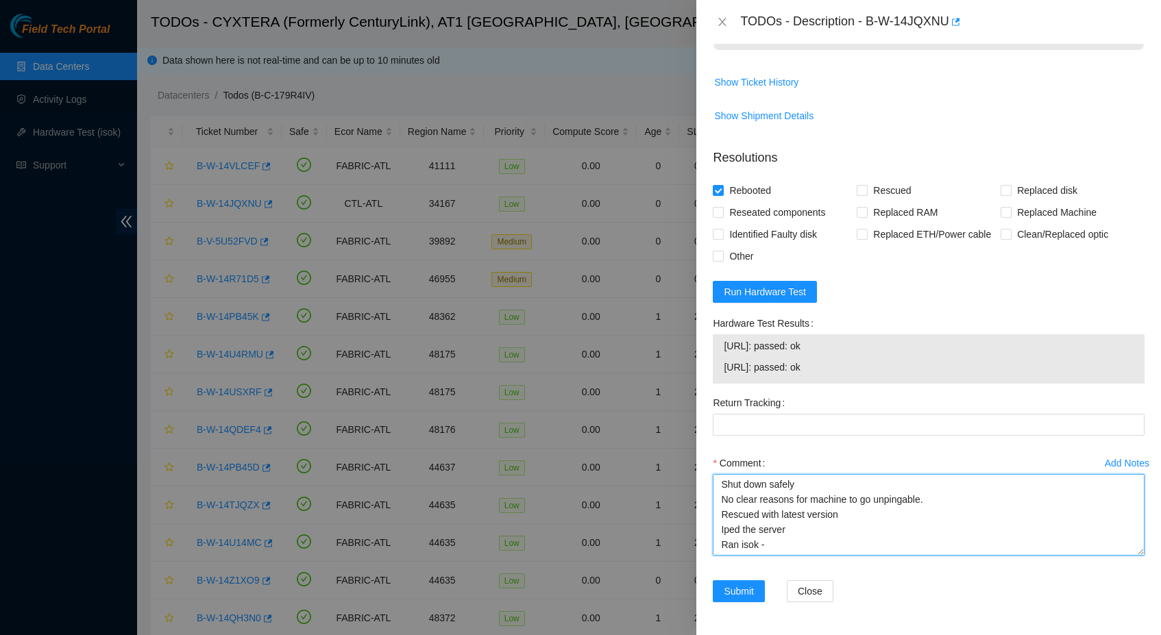
scroll to position [0, 0]
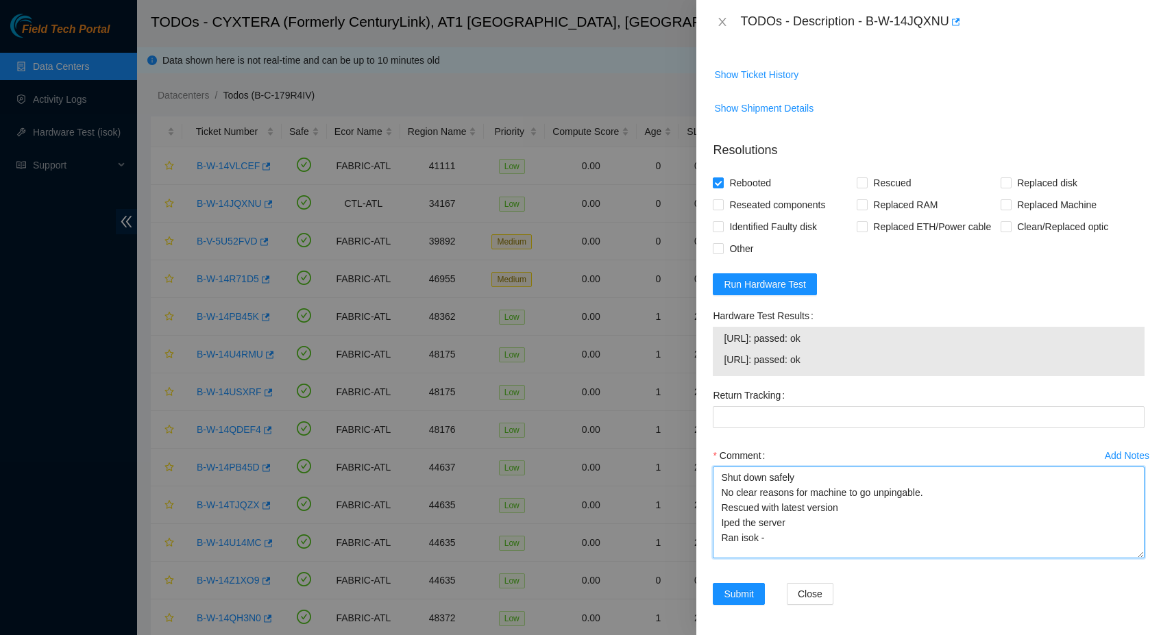
click at [1124, 558] on textarea "Shut down safely No clear reasons for machine to go unpingable. Rescued with la…" at bounding box center [929, 513] width 432 height 92
type textarea "Shut down safely No clear reasons for machine to go unpingable. Rescued with la…"
click at [810, 216] on span "Reseated components" at bounding box center [777, 205] width 107 height 22
click at [722, 209] on input "Reseated components" at bounding box center [718, 204] width 10 height 10
checkbox input "true"
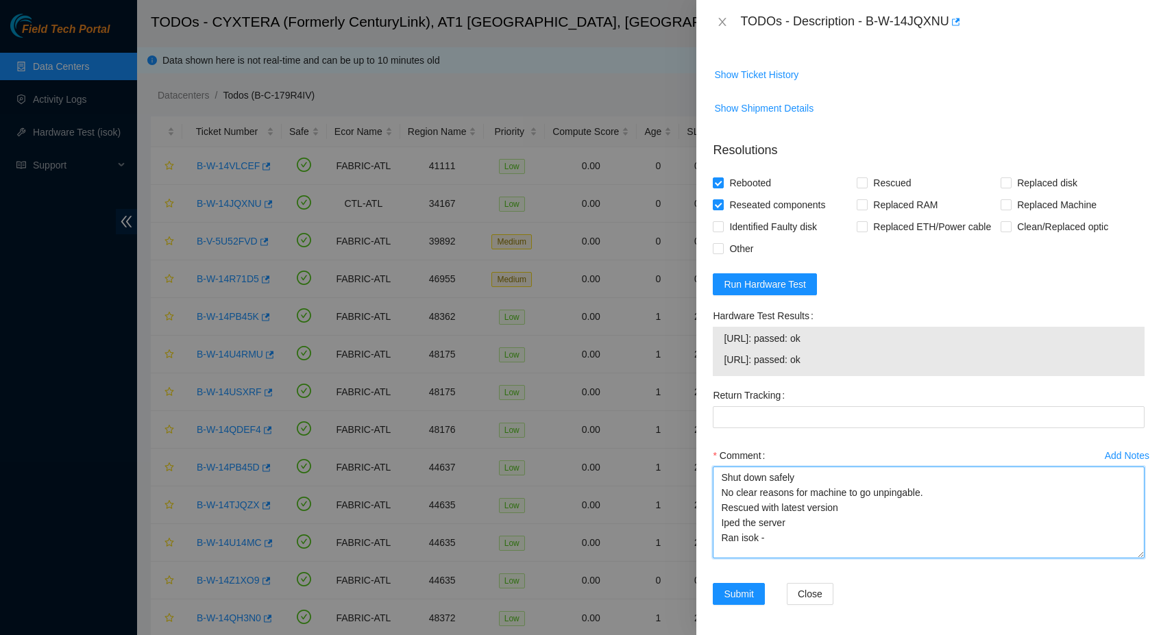
click at [932, 529] on textarea "Shut down safely No clear reasons for machine to go unpingable. Rescued with la…" at bounding box center [929, 513] width 432 height 92
drag, startPoint x: 853, startPoint y: 374, endPoint x: 725, endPoint y: 378, distance: 128.2
click at [725, 346] on span "23.54.168.213: passed: ok" at bounding box center [929, 338] width 410 height 15
copy span "23.54.168.213: passed: ok"
click at [805, 558] on textarea "Shut down safely No clear reasons for machine to go unpingable. Reseated all di…" at bounding box center [929, 513] width 432 height 92
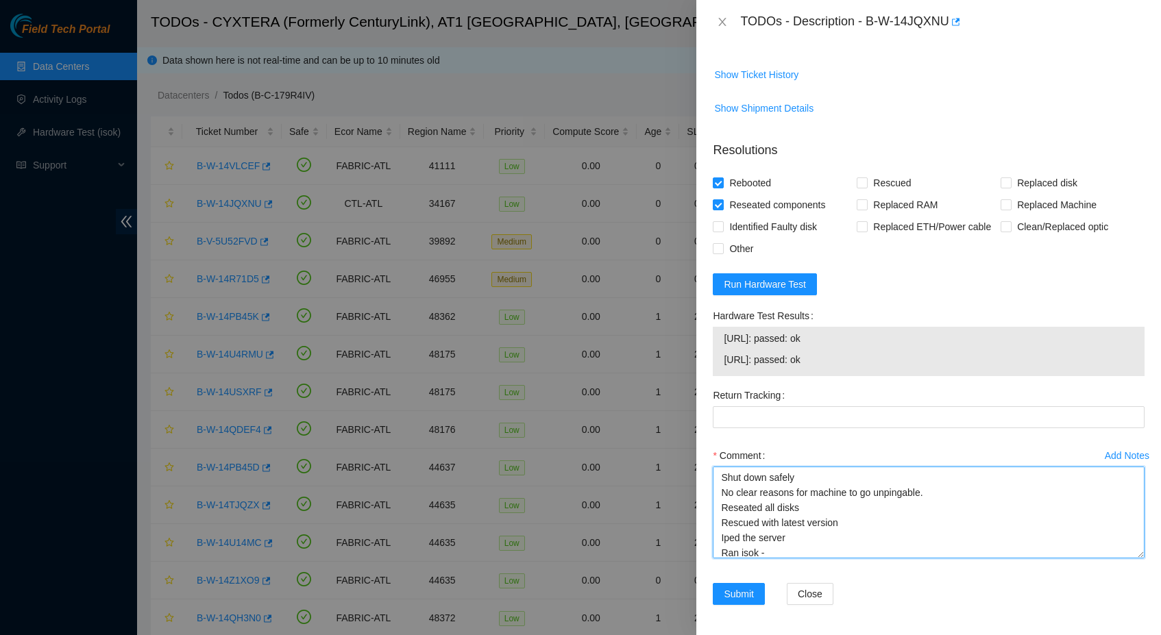
paste textarea "23.54.168.213: passed: ok"
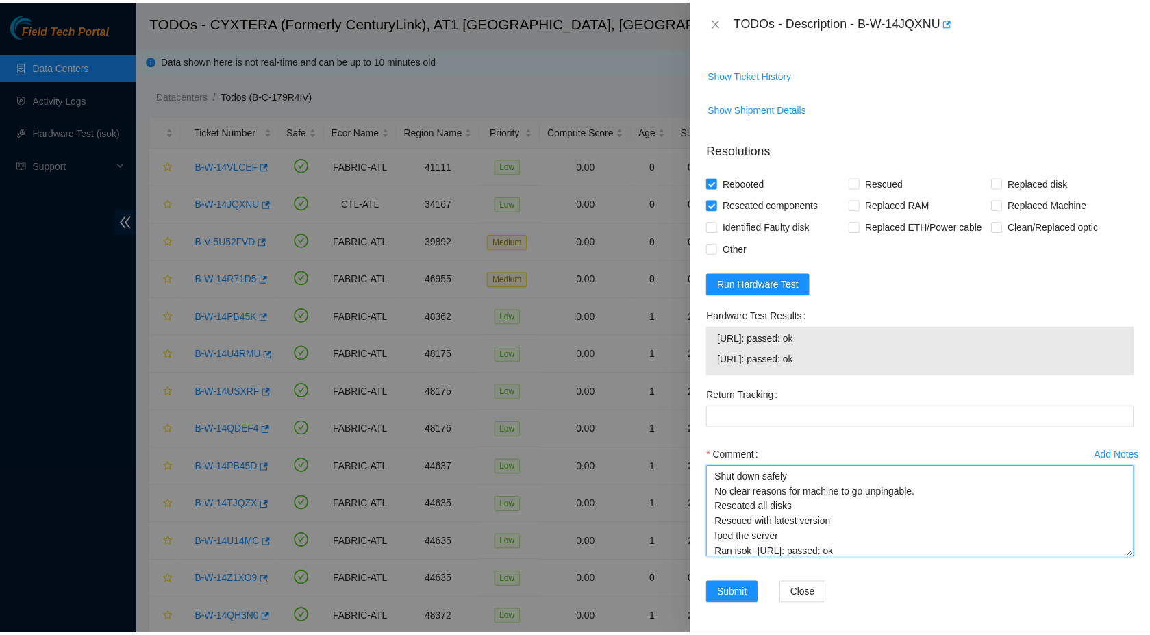
scroll to position [1, 0]
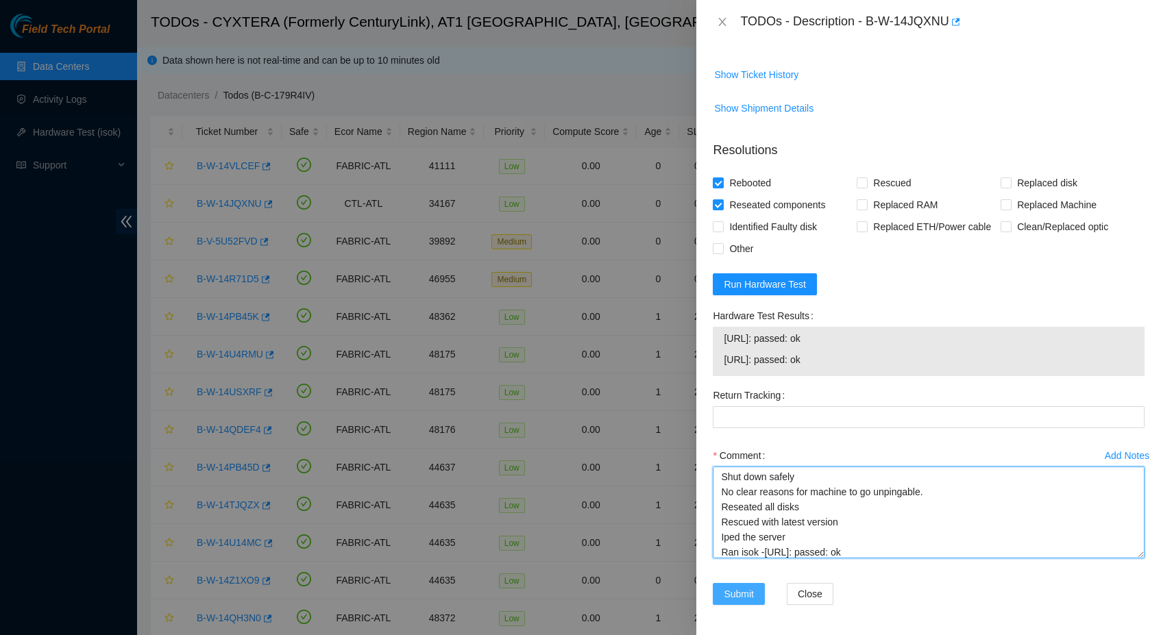
type textarea "Shut down safely No clear reasons for machine to go unpingable. Reseated all di…"
click at [744, 605] on button "Submit" at bounding box center [739, 594] width 52 height 22
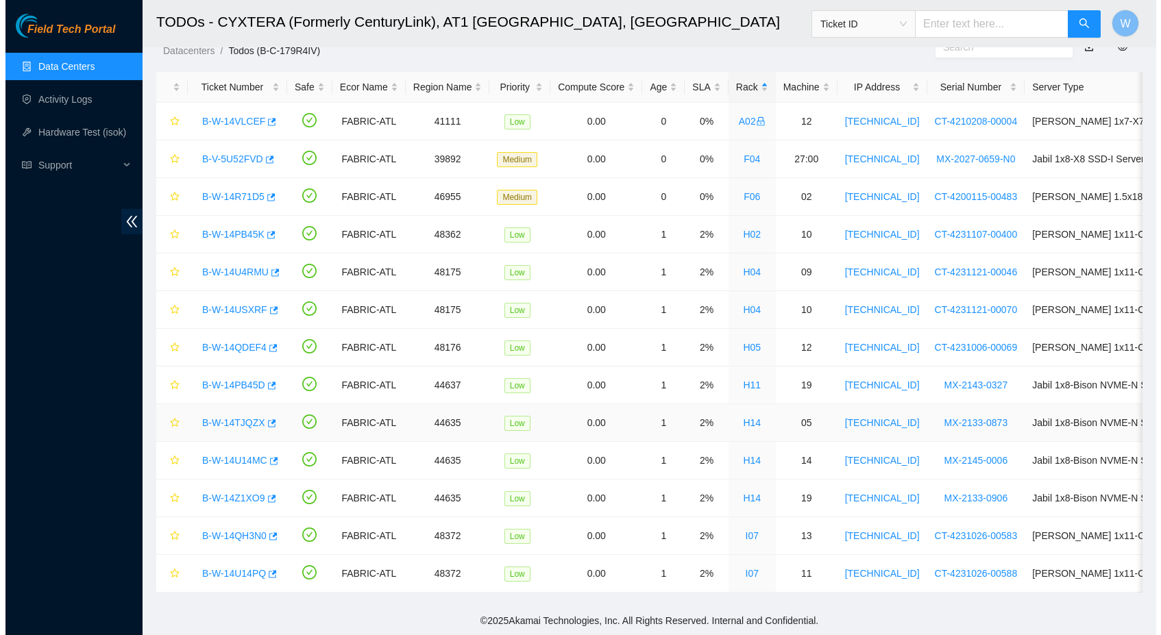
scroll to position [55, 0]
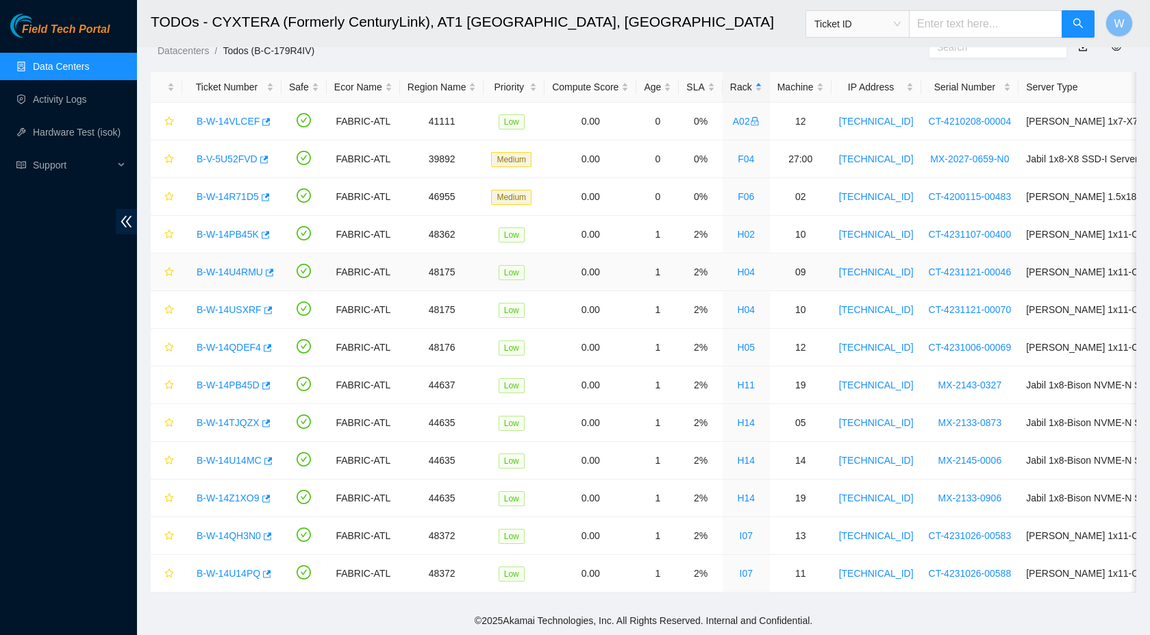
click at [238, 267] on link "B-W-14U4RMU" at bounding box center [230, 272] width 66 height 11
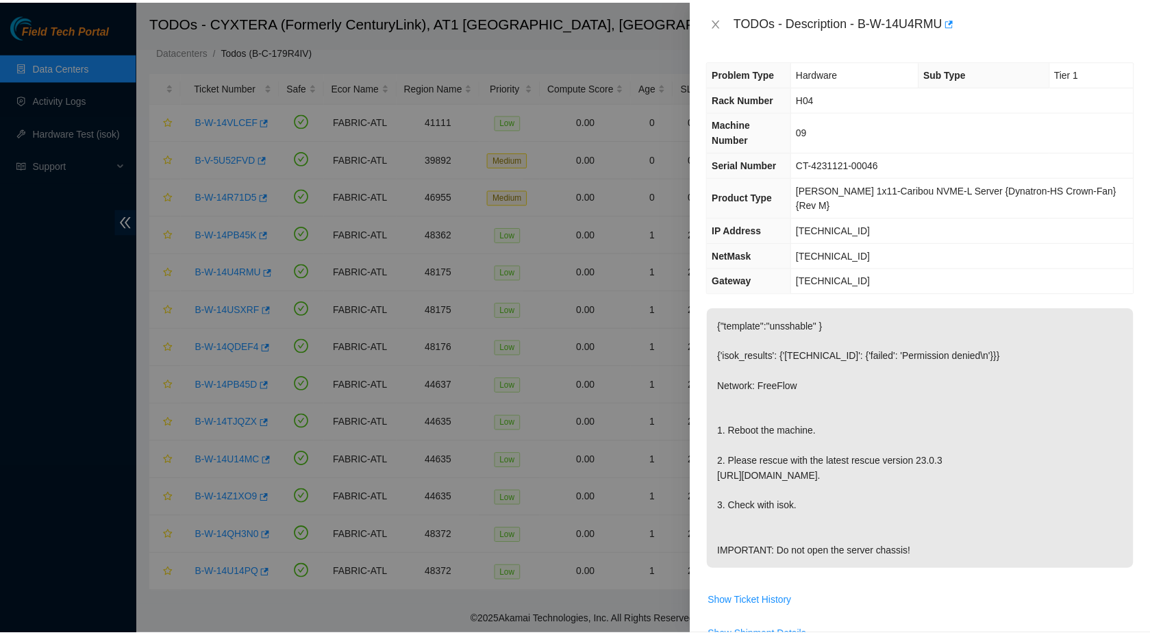
scroll to position [0, 0]
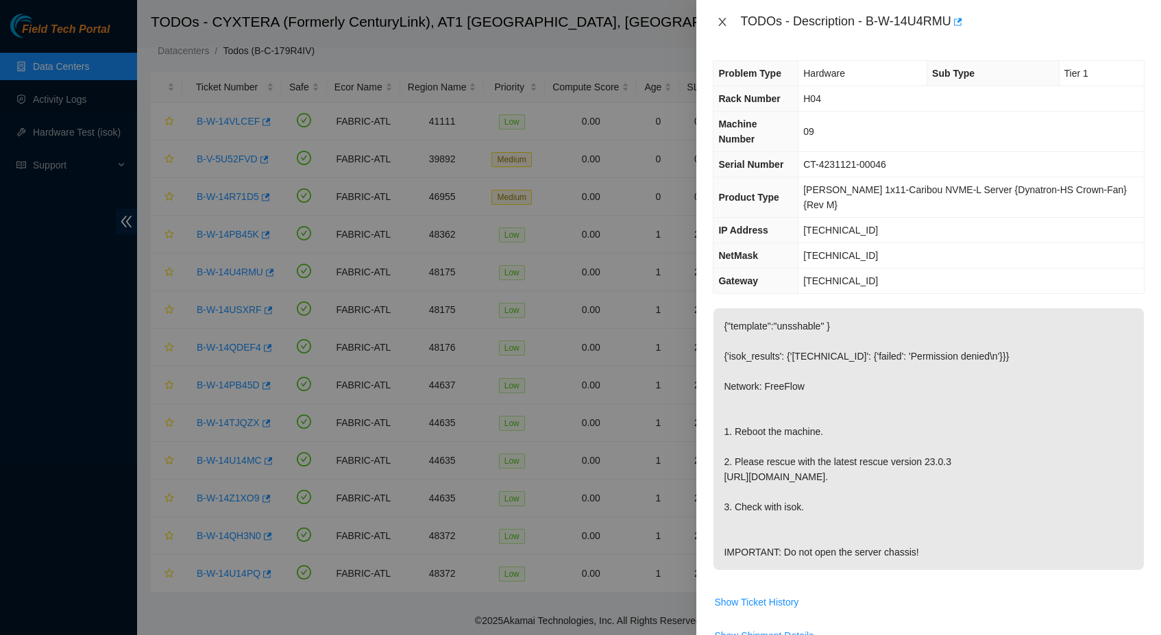
click at [725, 18] on icon "close" at bounding box center [723, 22] width 8 height 8
